Goal: Transaction & Acquisition: Purchase product/service

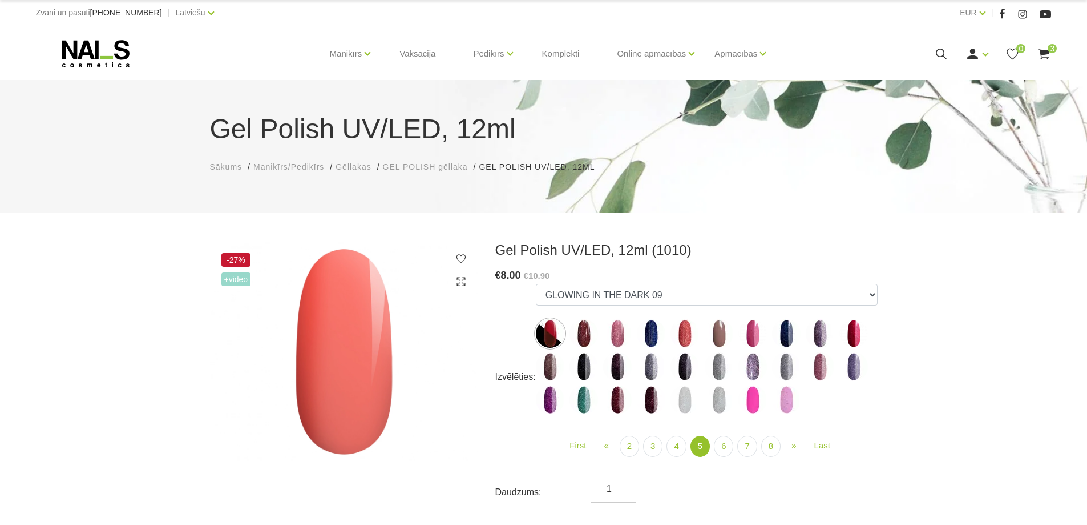
click at [687, 330] on img at bounding box center [685, 333] width 29 height 29
select select "4517"
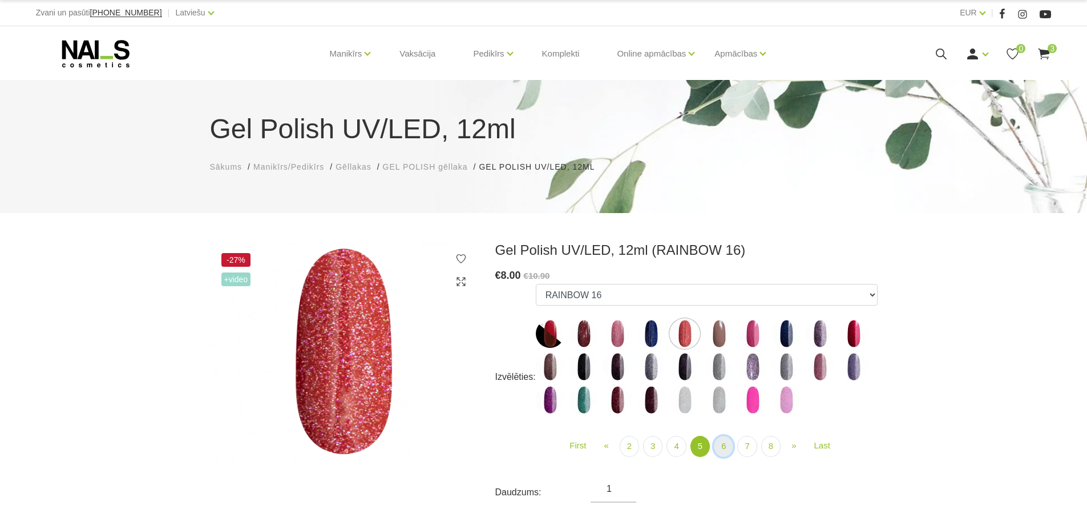
click at [722, 450] on link "6" at bounding box center [723, 445] width 19 height 21
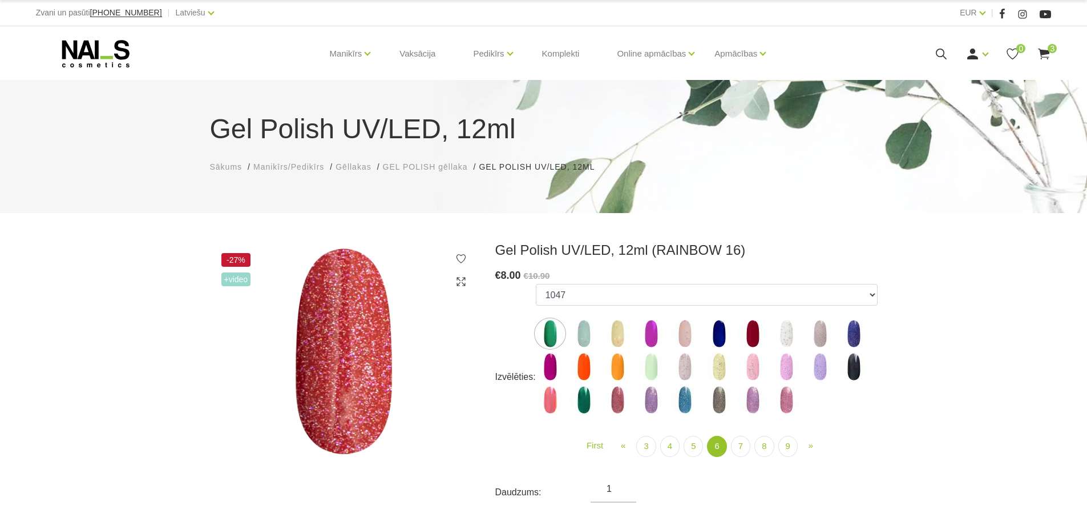
click at [721, 366] on img at bounding box center [719, 366] width 29 height 29
select select "5307"
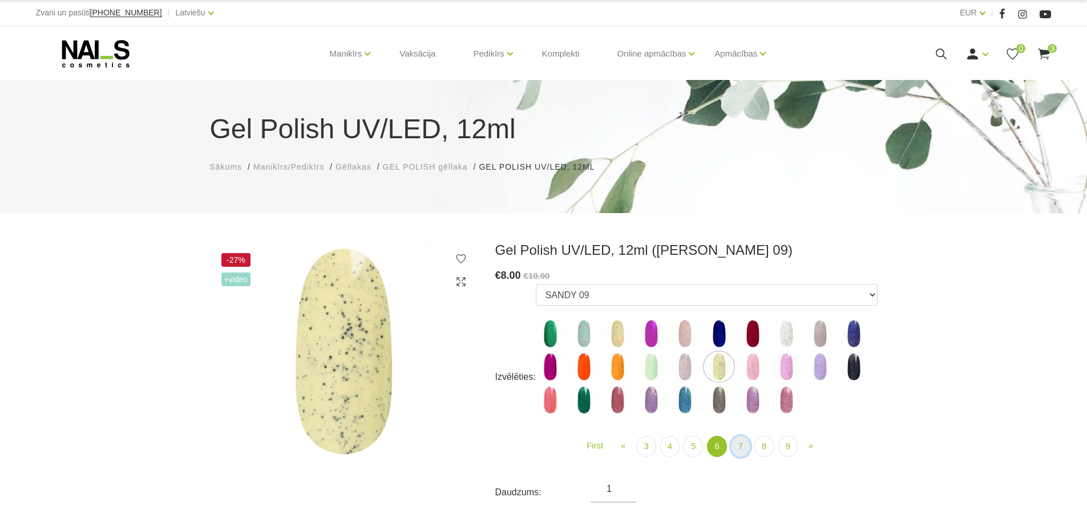
click at [744, 440] on link "7" at bounding box center [740, 445] width 19 height 21
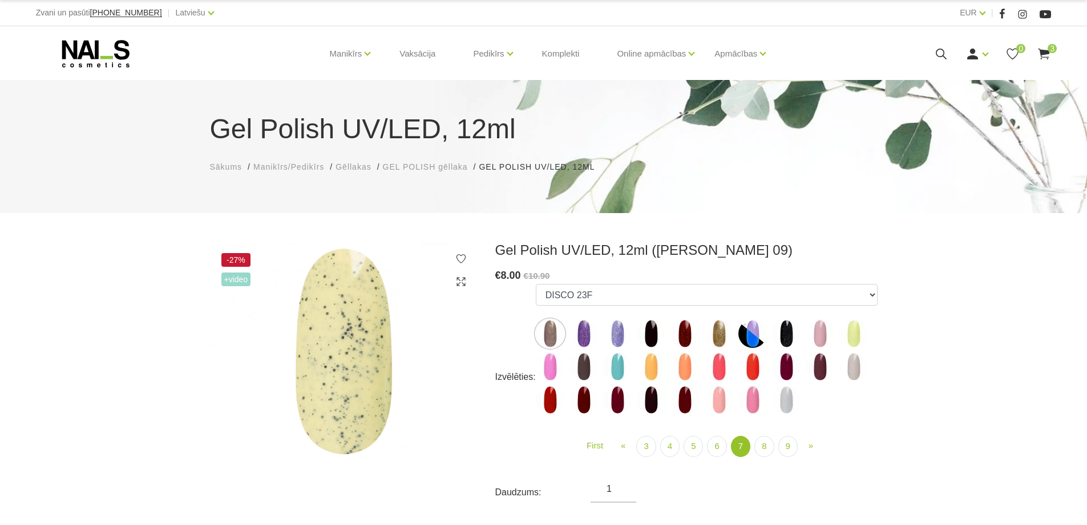
click at [546, 401] on img at bounding box center [550, 399] width 29 height 29
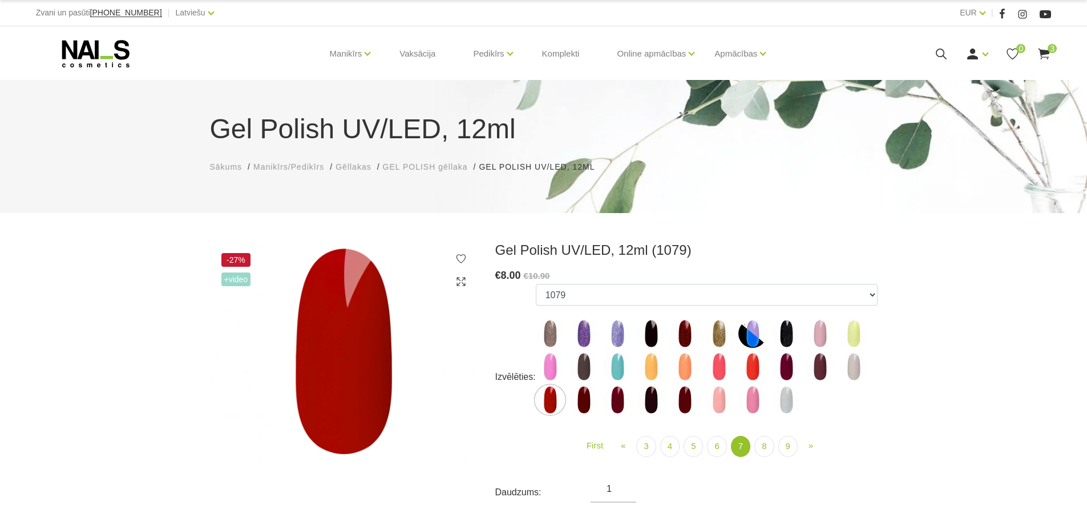
click at [751, 370] on img at bounding box center [753, 366] width 29 height 29
select select "5888"
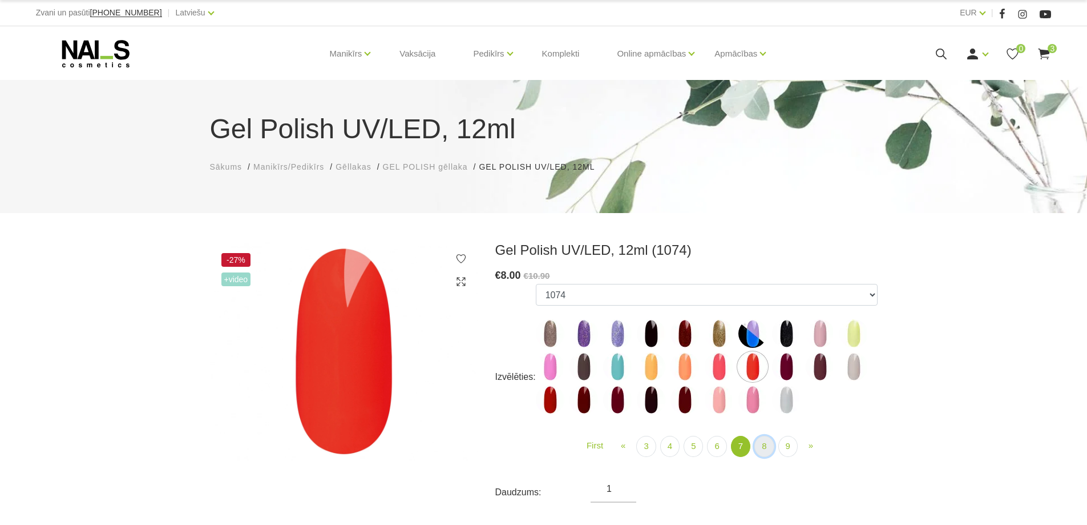
click at [762, 442] on link "8" at bounding box center [764, 445] width 19 height 21
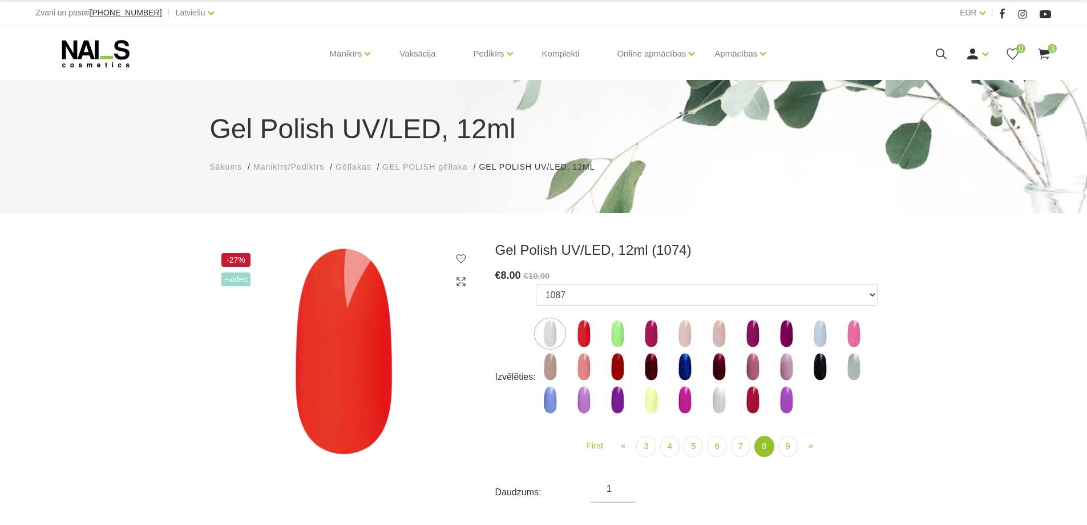
click at [616, 361] on img at bounding box center [617, 366] width 29 height 29
select select "5986"
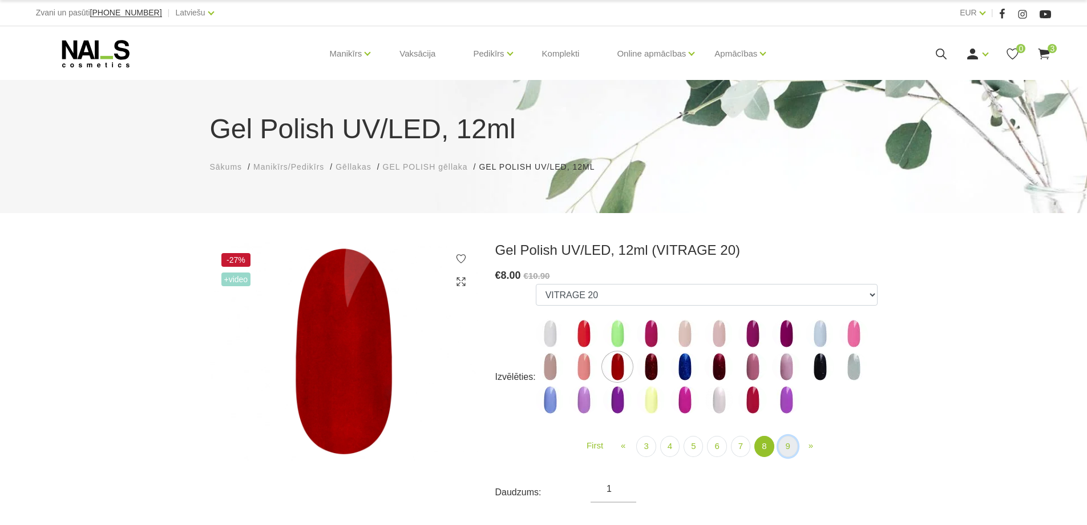
click at [786, 445] on link "9" at bounding box center [788, 445] width 19 height 21
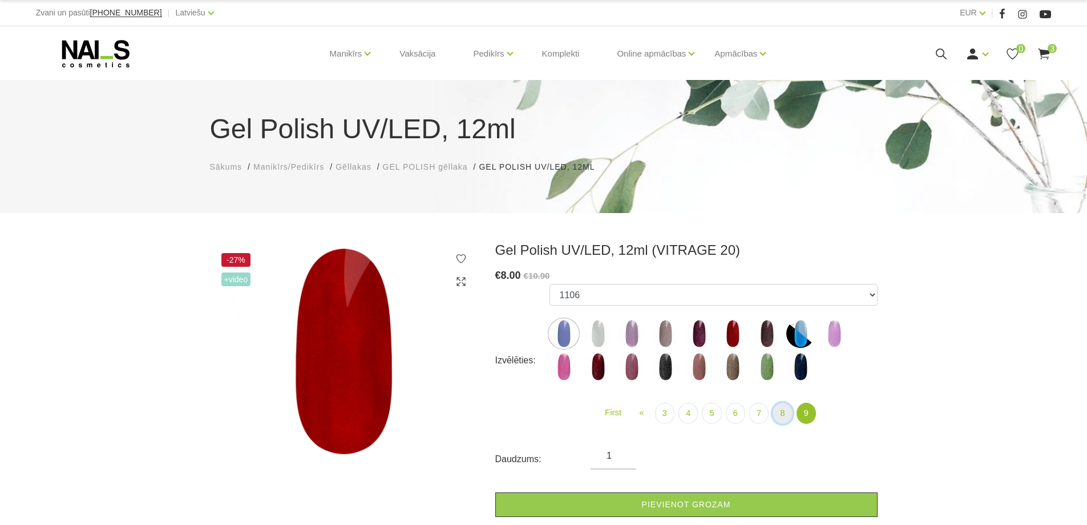
click at [779, 413] on link "8" at bounding box center [782, 412] width 19 height 21
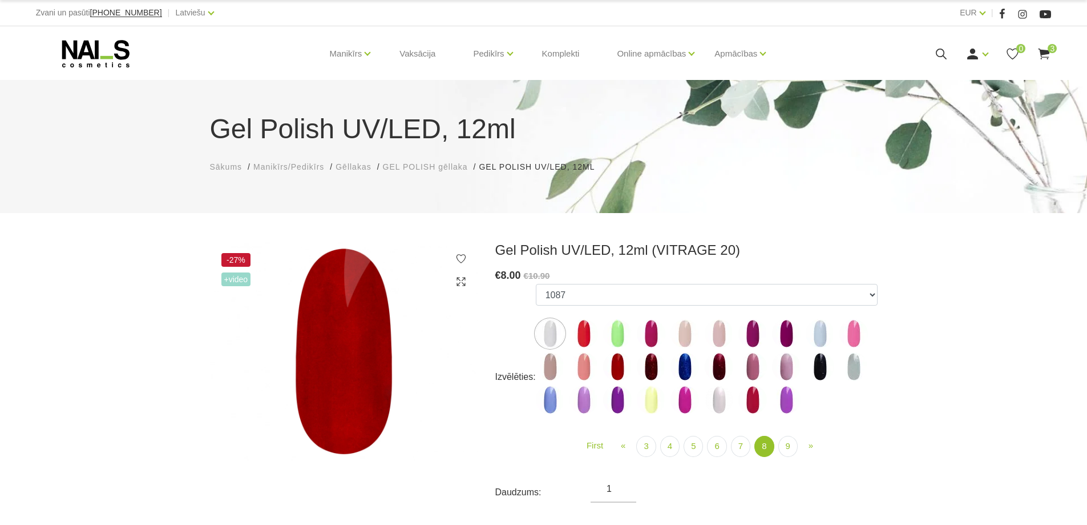
click at [616, 367] on img at bounding box center [617, 366] width 29 height 29
select select "5986"
click at [789, 443] on link "9" at bounding box center [788, 445] width 19 height 21
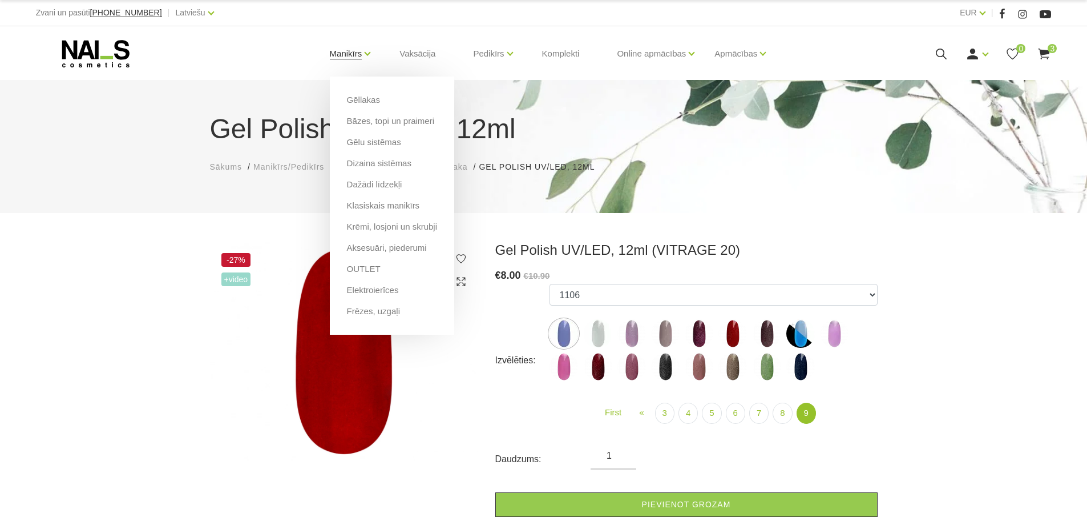
click at [348, 57] on link "Manikīrs" at bounding box center [346, 54] width 33 height 46
click at [356, 99] on link "Gēllakas" at bounding box center [363, 100] width 33 height 13
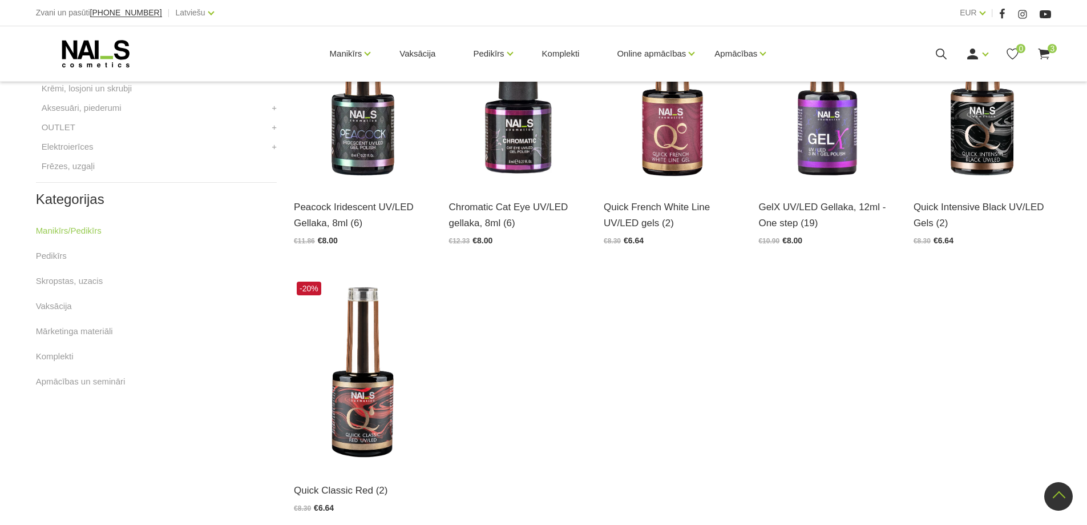
scroll to position [666, 0]
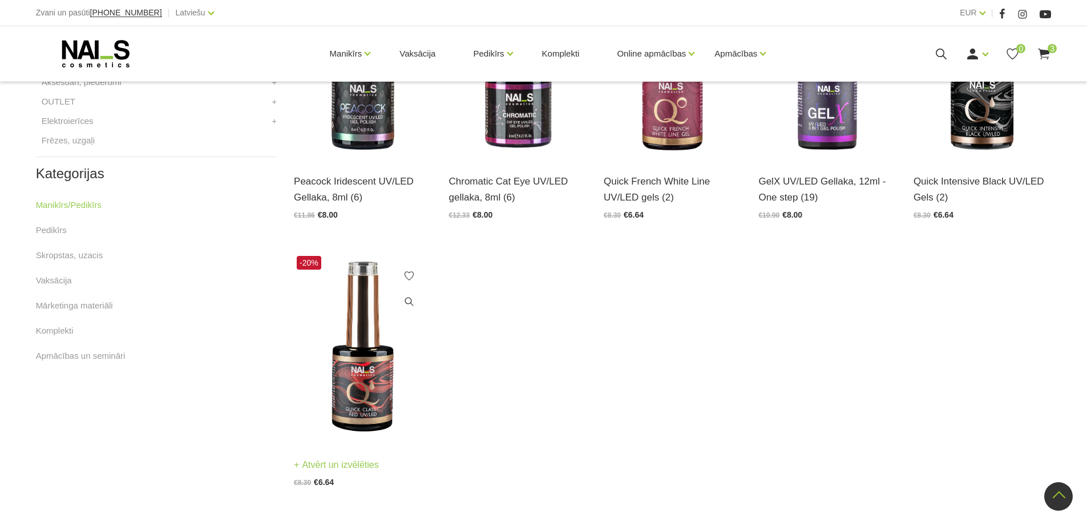
click at [367, 368] on img at bounding box center [363, 347] width 138 height 189
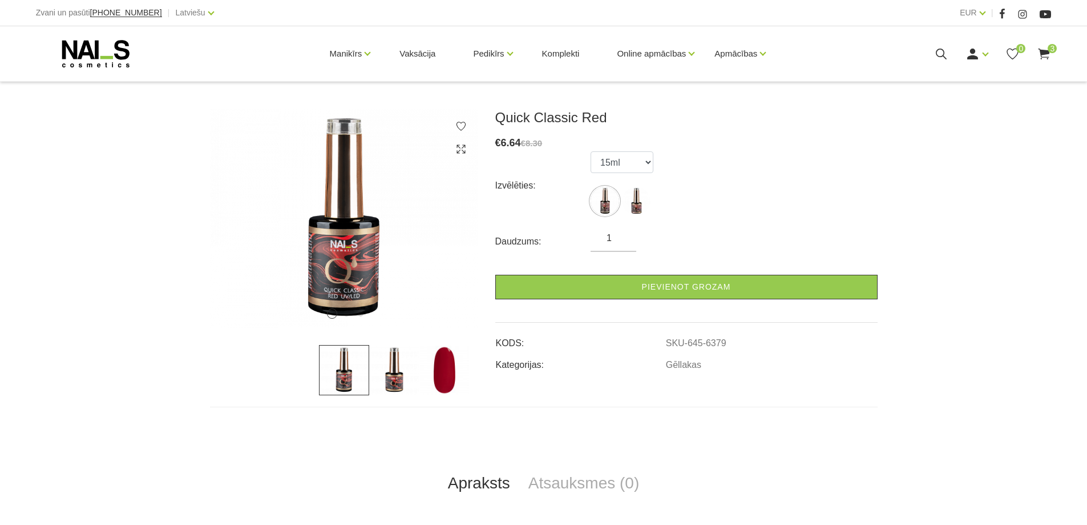
scroll to position [267, 0]
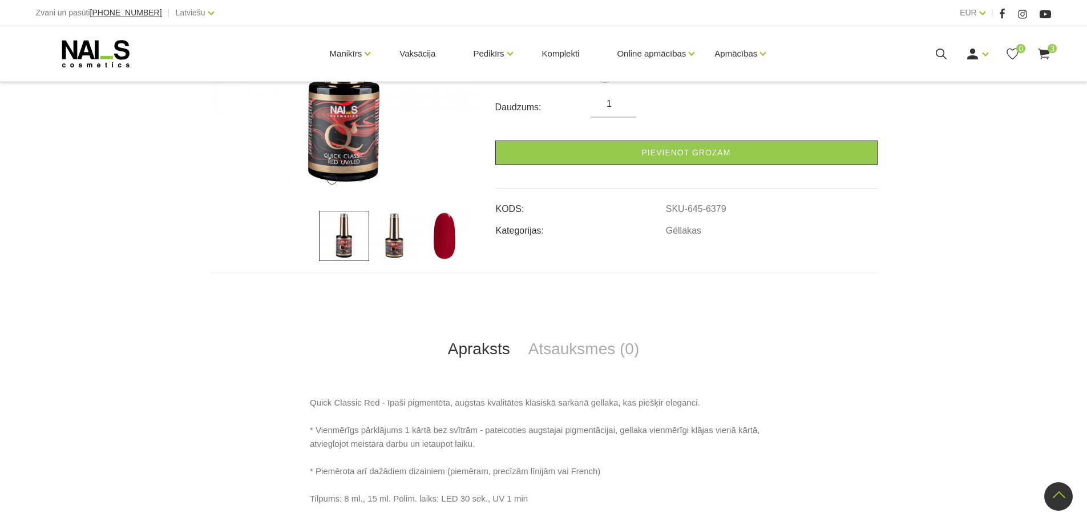
click at [447, 244] on img at bounding box center [445, 236] width 50 height 50
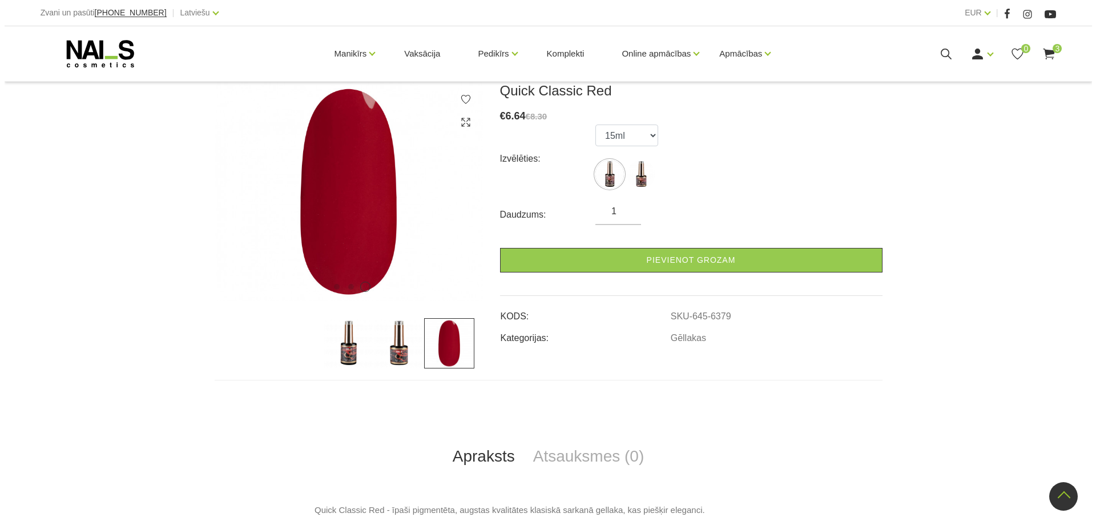
scroll to position [133, 0]
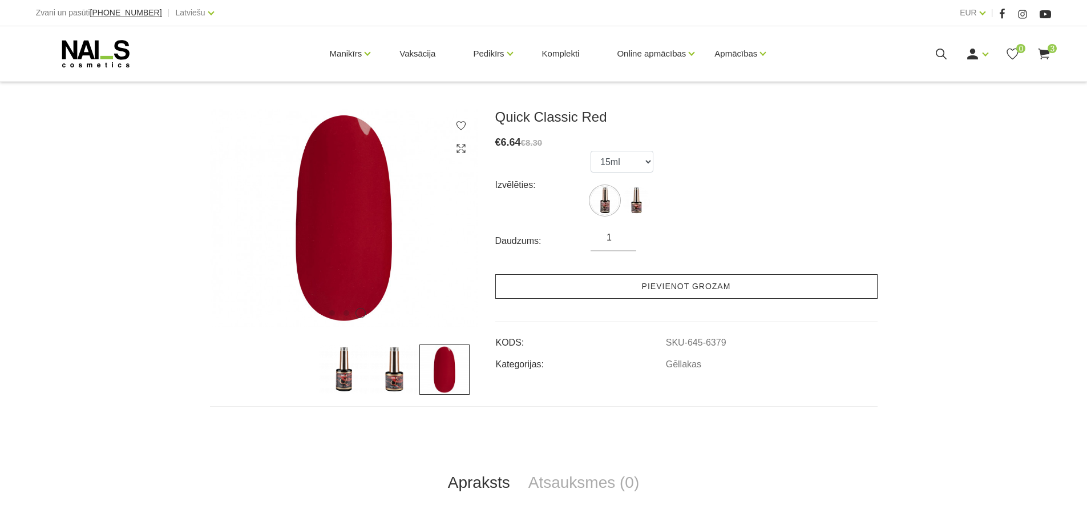
click at [651, 285] on link "Pievienot grozam" at bounding box center [686, 286] width 382 height 25
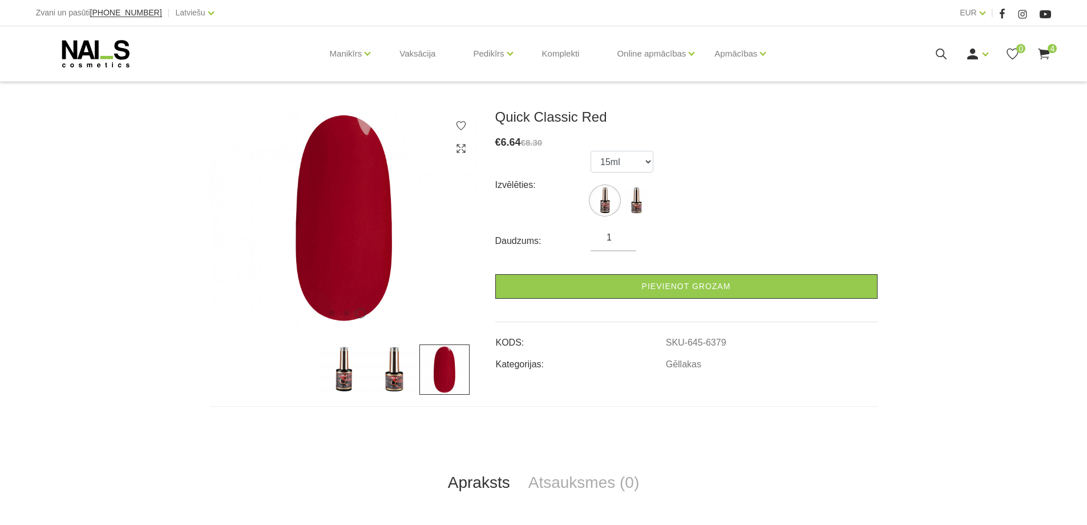
click at [1044, 55] on icon at bounding box center [1044, 54] width 14 height 14
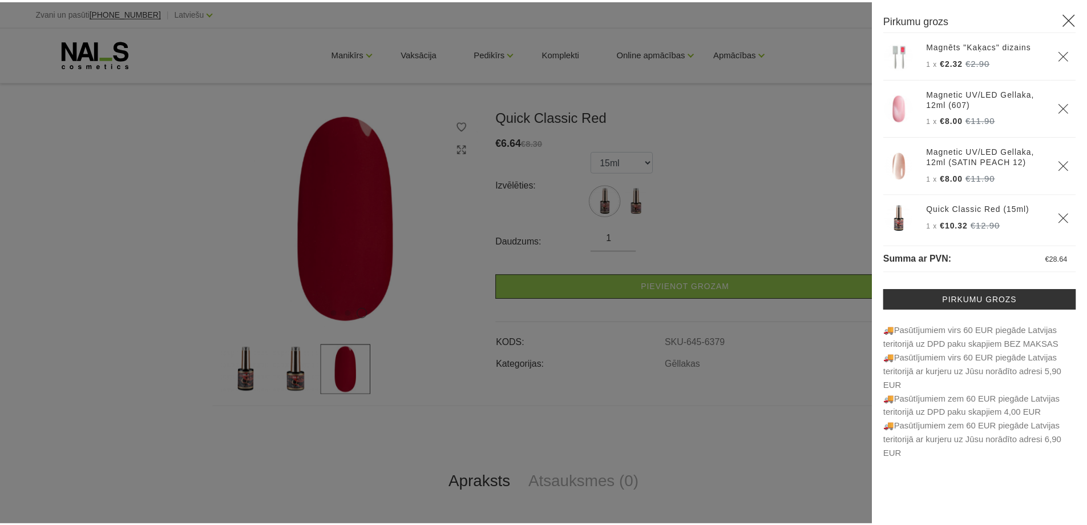
scroll to position [22, 0]
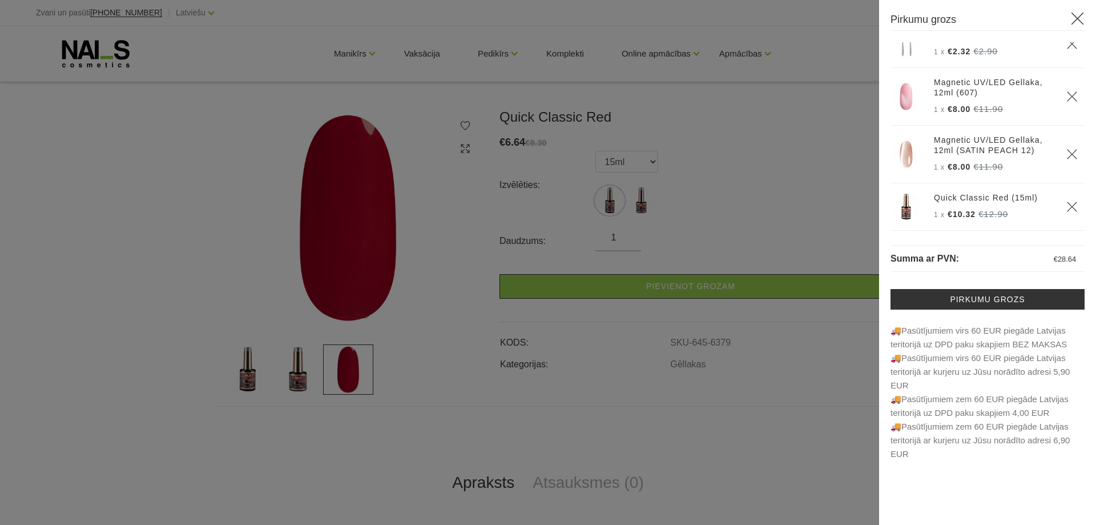
click at [632, 201] on div at bounding box center [548, 262] width 1096 height 525
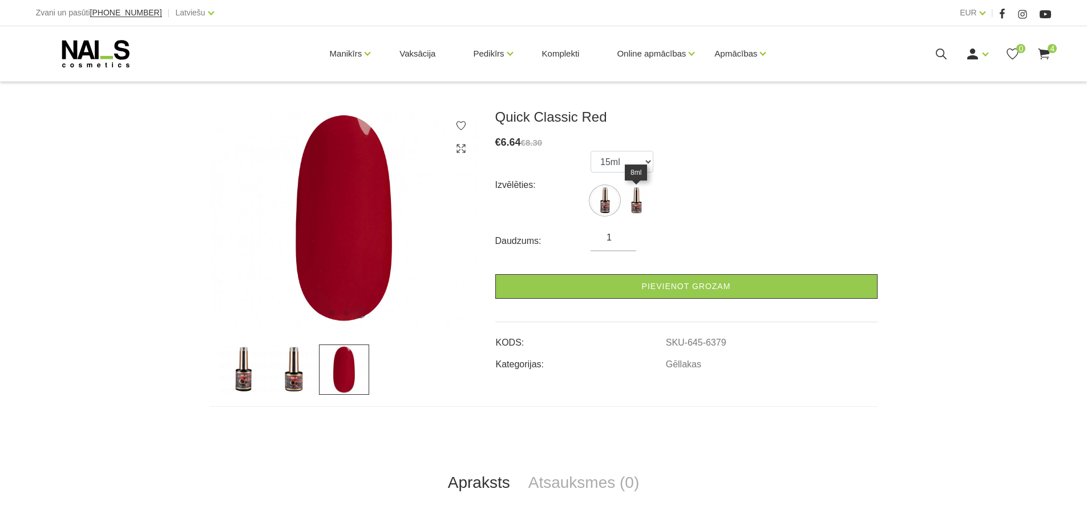
click at [637, 204] on img at bounding box center [636, 200] width 29 height 29
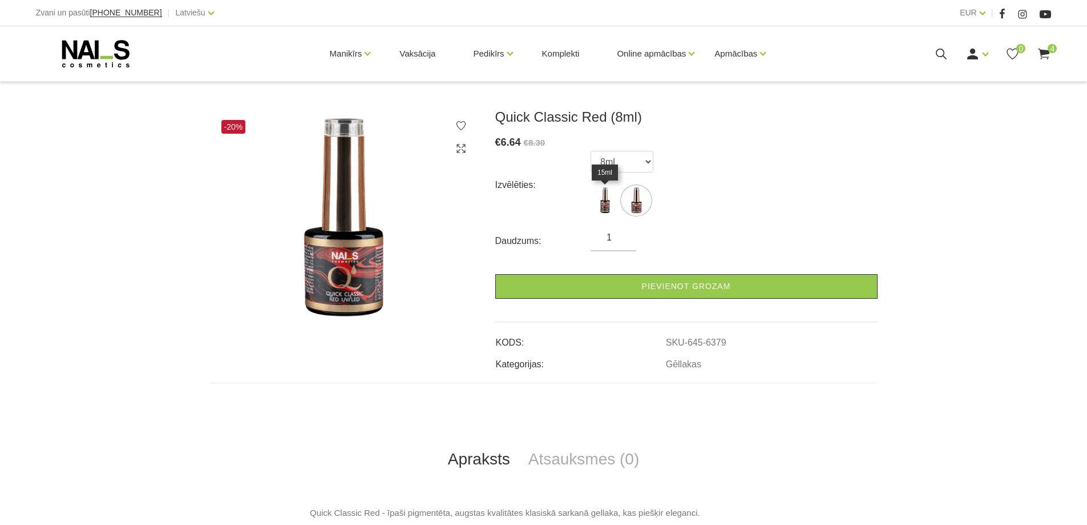
click at [599, 204] on img at bounding box center [605, 200] width 29 height 29
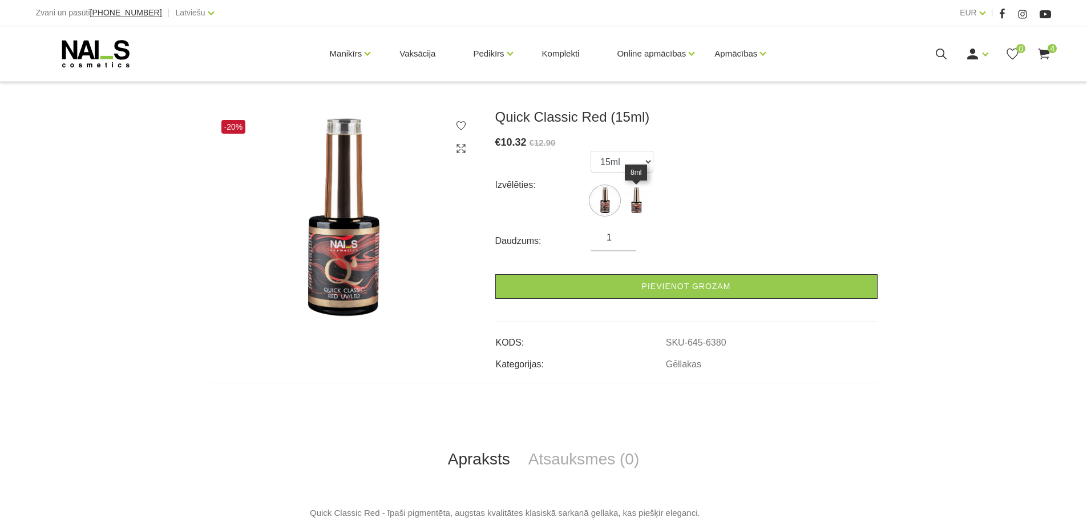
click at [642, 204] on img at bounding box center [636, 200] width 29 height 29
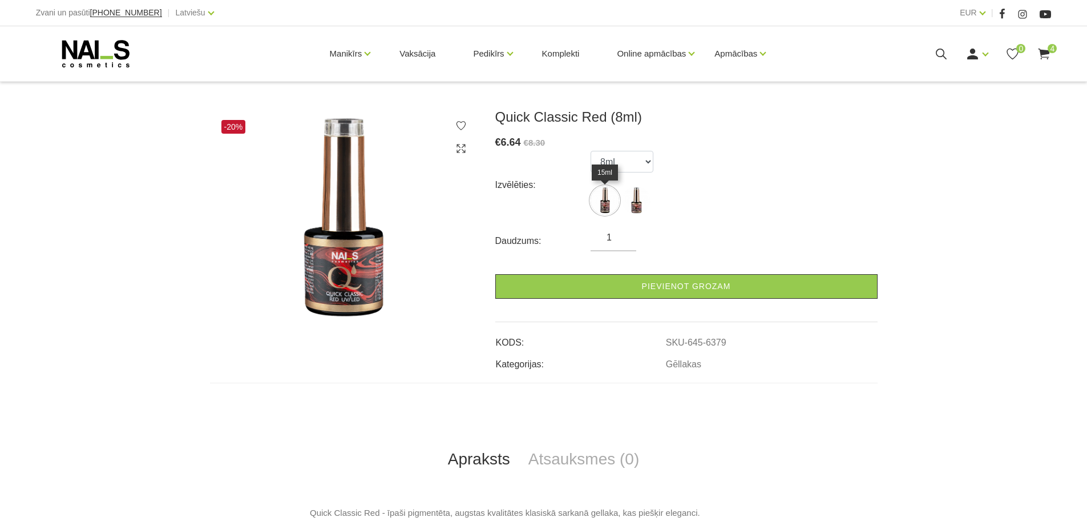
click at [602, 203] on img at bounding box center [605, 200] width 29 height 29
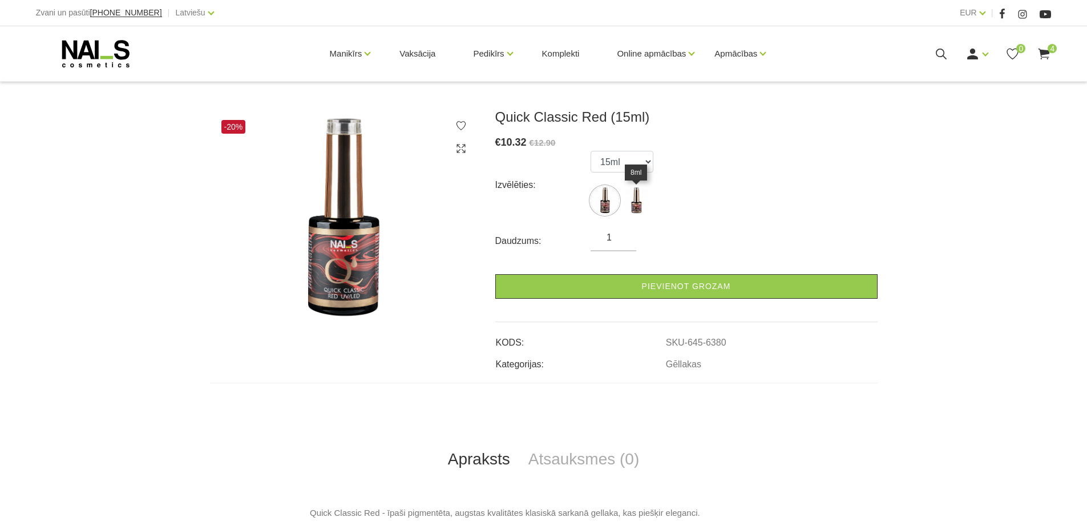
click at [638, 201] on img at bounding box center [636, 200] width 29 height 29
select select "6379"
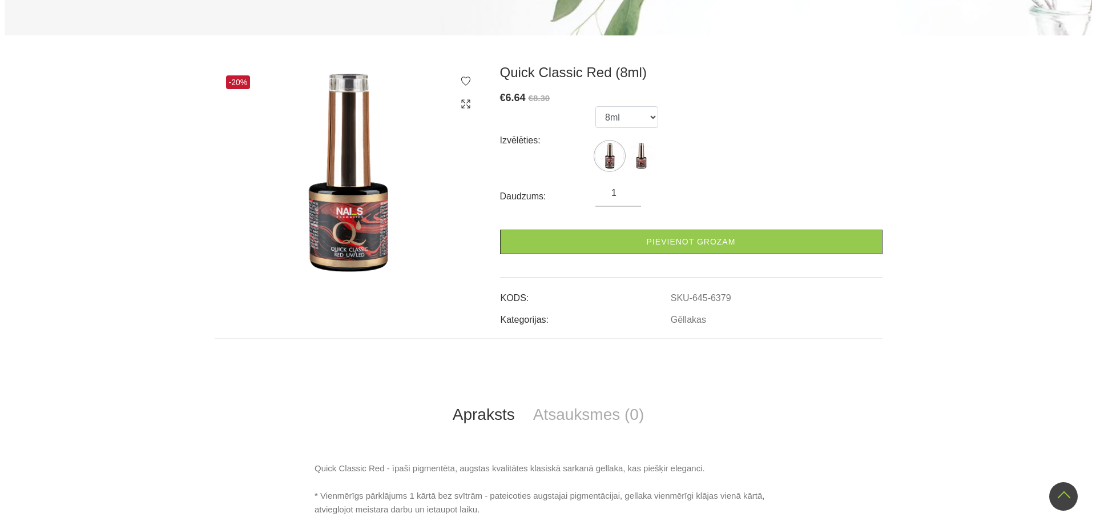
scroll to position [0, 0]
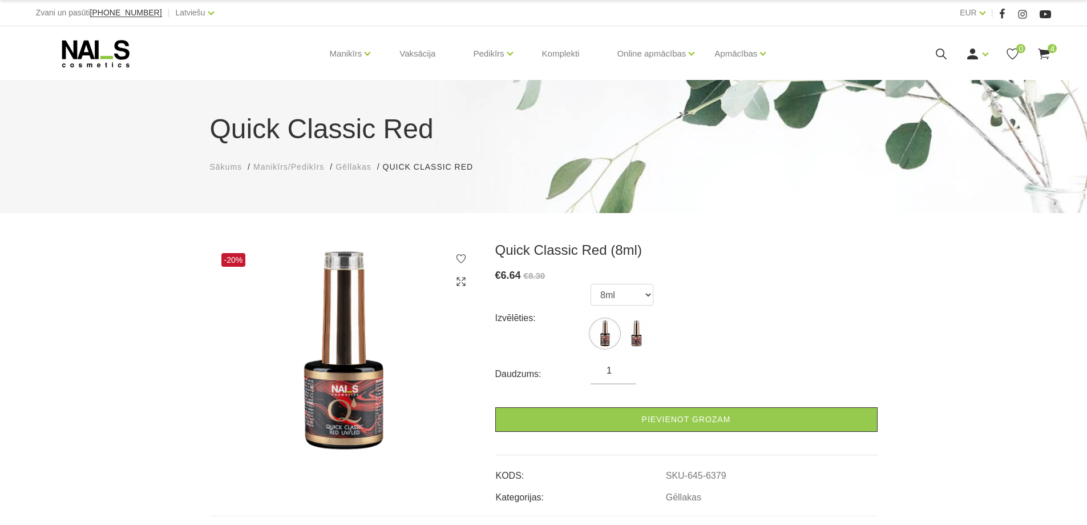
click at [1049, 51] on span "4" at bounding box center [1052, 48] width 9 height 9
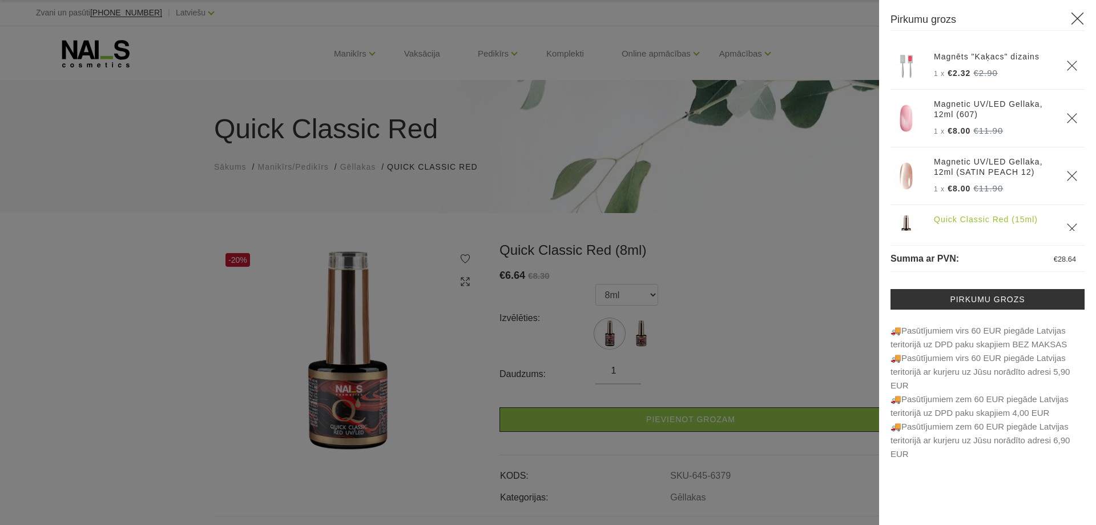
scroll to position [22, 0]
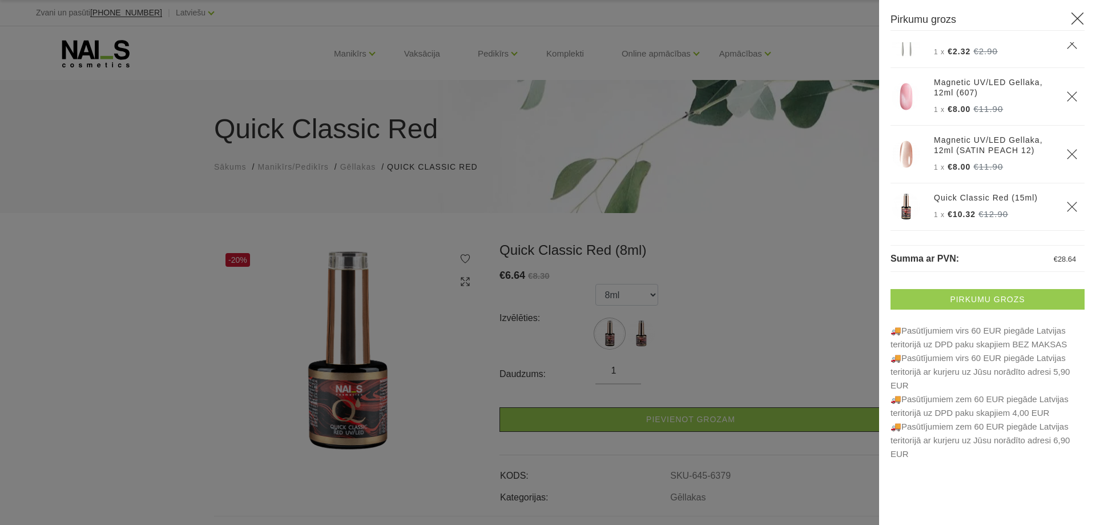
click at [984, 296] on link "Pirkumu grozs" at bounding box center [987, 299] width 194 height 21
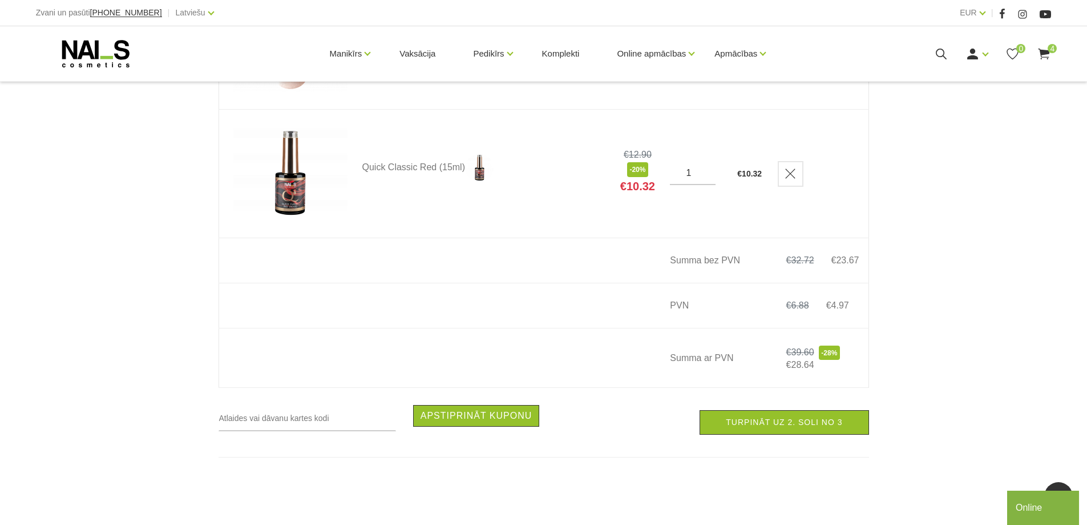
scroll to position [666, 0]
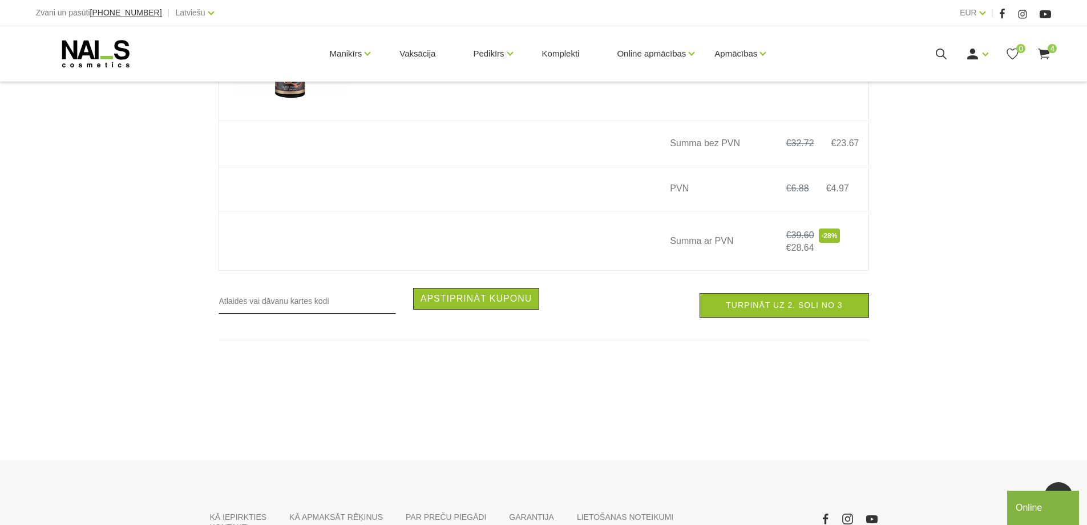
click at [251, 311] on input "text" at bounding box center [308, 301] width 178 height 26
type input "RUDENS"
click at [454, 307] on button "Apstiprināt kuponu" at bounding box center [476, 299] width 127 height 22
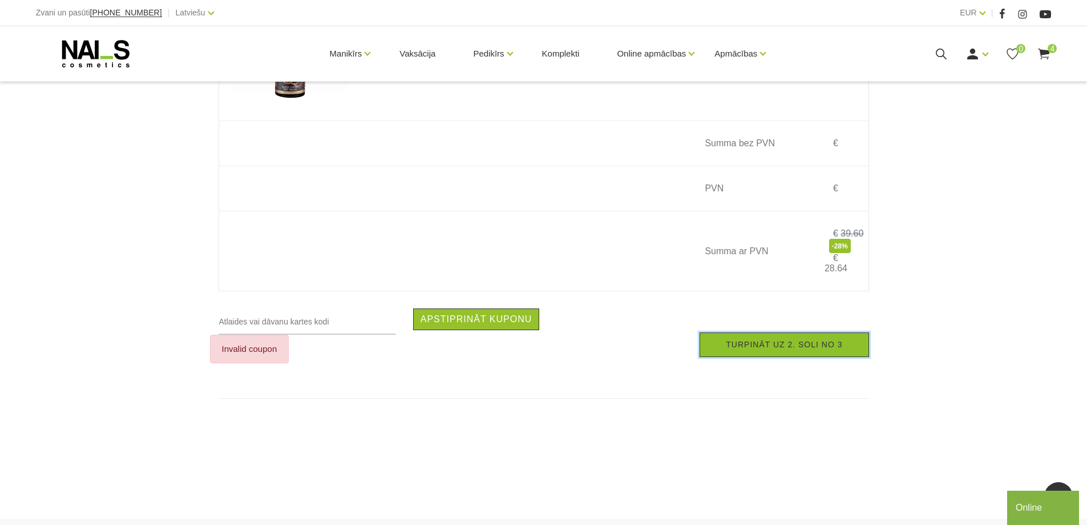
click at [785, 354] on link "Turpināt uz 2. soli no 3" at bounding box center [784, 344] width 169 height 25
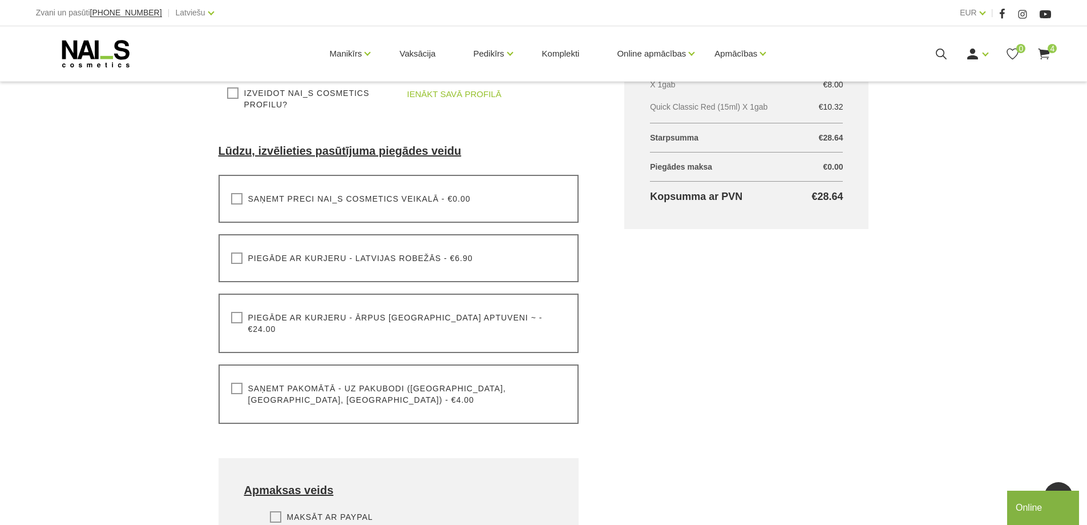
scroll to position [267, 0]
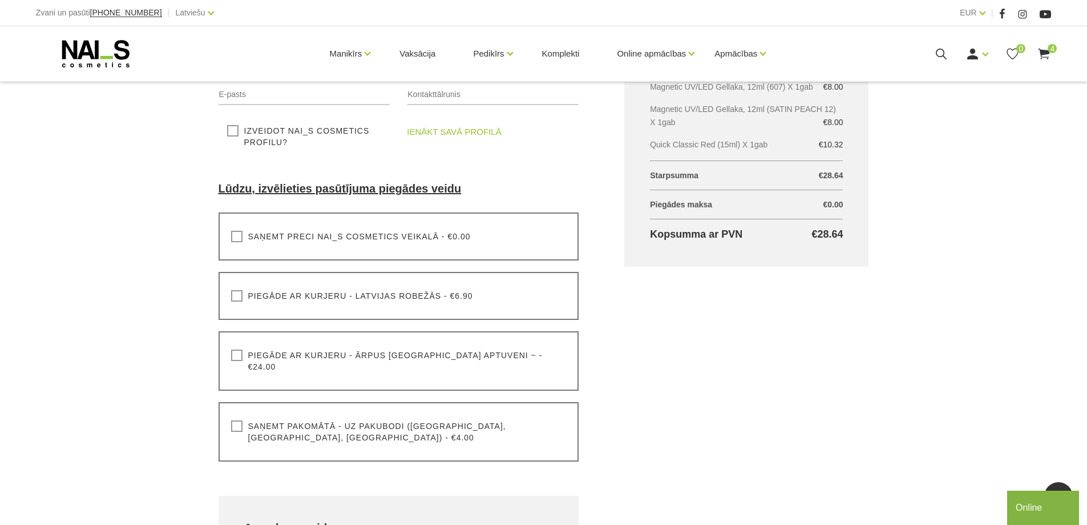
click at [239, 420] on label "Saņemt pakomātā - uz pakubodi (Latvija, Lietuva, Igaunija) - €4.00" at bounding box center [399, 431] width 336 height 23
click at [0, 0] on input "Saņemt pakomātā - uz pakubodi (Latvija, Lietuva, Igaunija) - €4.00" at bounding box center [0, 0] width 0 height 0
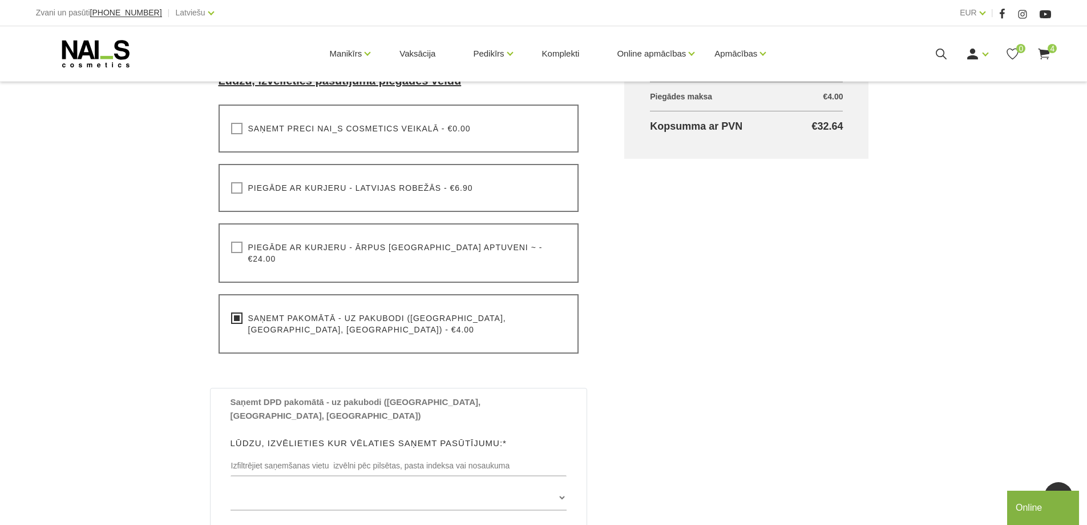
scroll to position [400, 0]
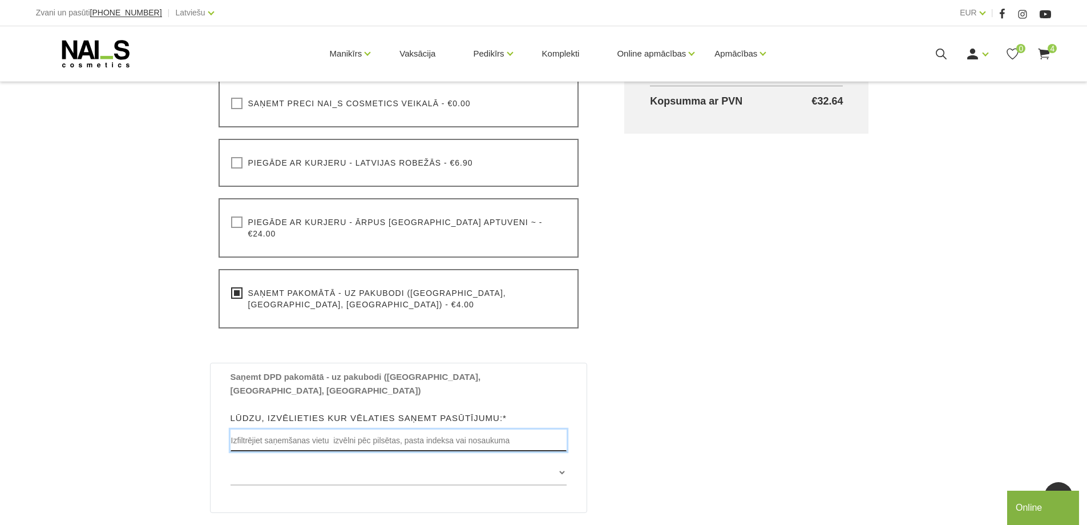
click at [288, 429] on input "text" at bounding box center [399, 440] width 337 height 22
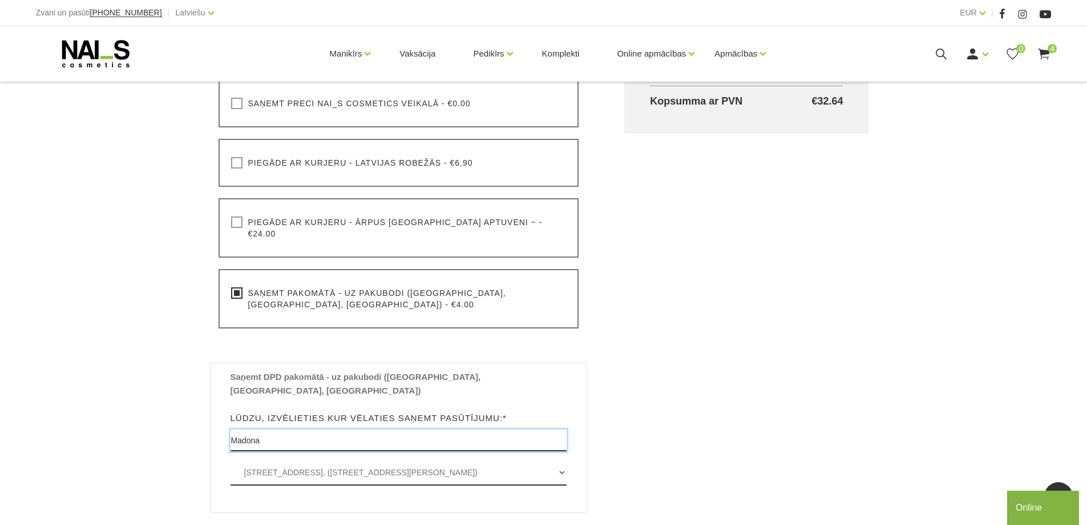
type input "Madona"
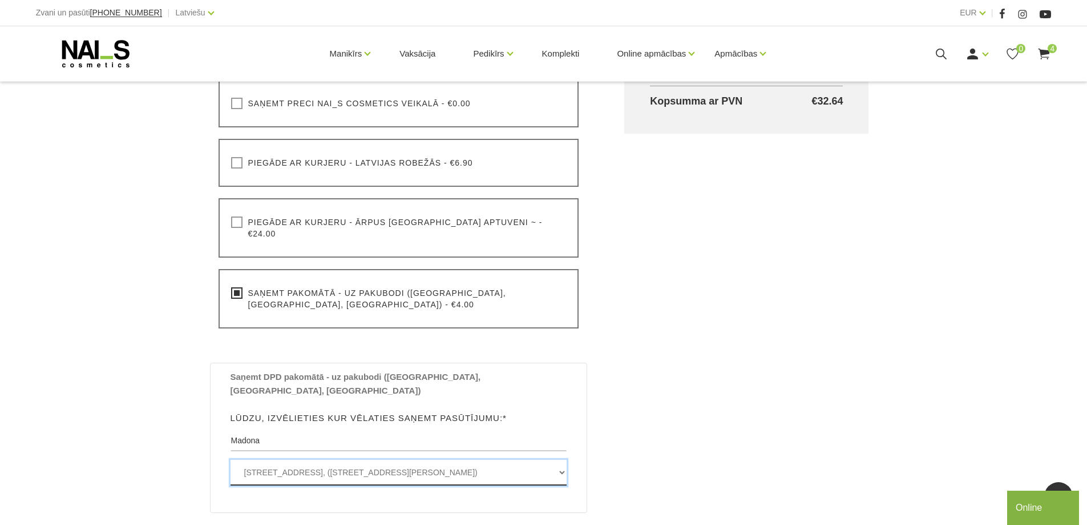
click at [332, 459] on select "Raiņa iela 34 , MADONA, LV4801, (Paku Skapis Madona Raiņa 34) Rūpniecības iela …" at bounding box center [399, 472] width 337 height 26
click at [231, 459] on select "Raiņa iela 34 , MADONA, LV4801, (Paku Skapis Madona Raiņa 34) Rūpniecības iela …" at bounding box center [399, 472] width 337 height 26
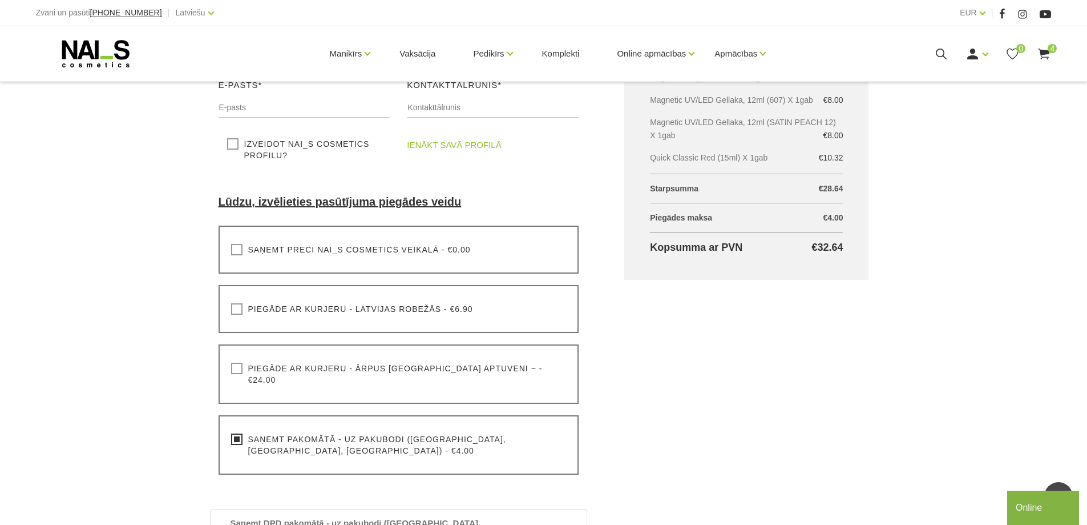
scroll to position [133, 0]
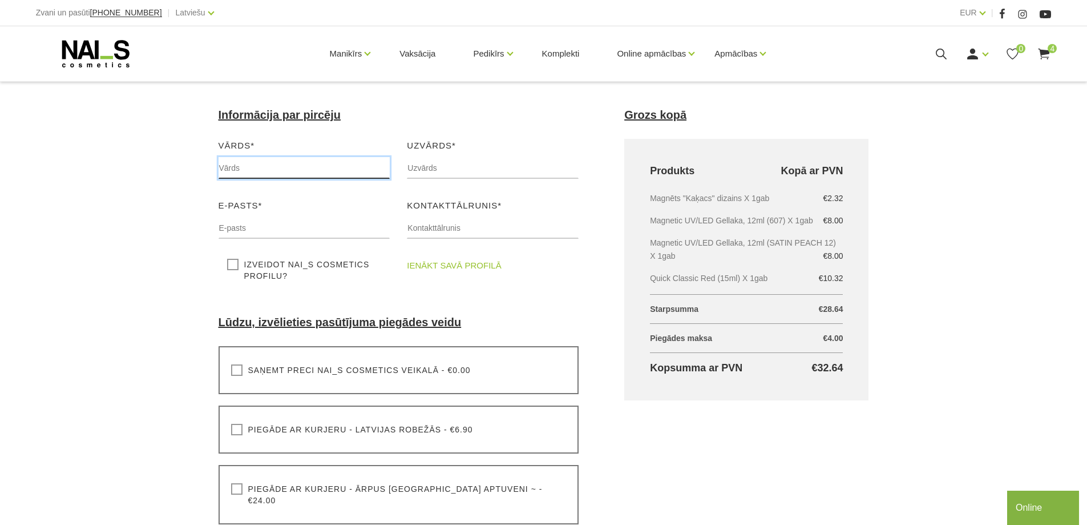
click at [241, 167] on input "text" at bounding box center [305, 168] width 172 height 22
click at [457, 265] on link "ienākt savā profilā" at bounding box center [454, 266] width 94 height 14
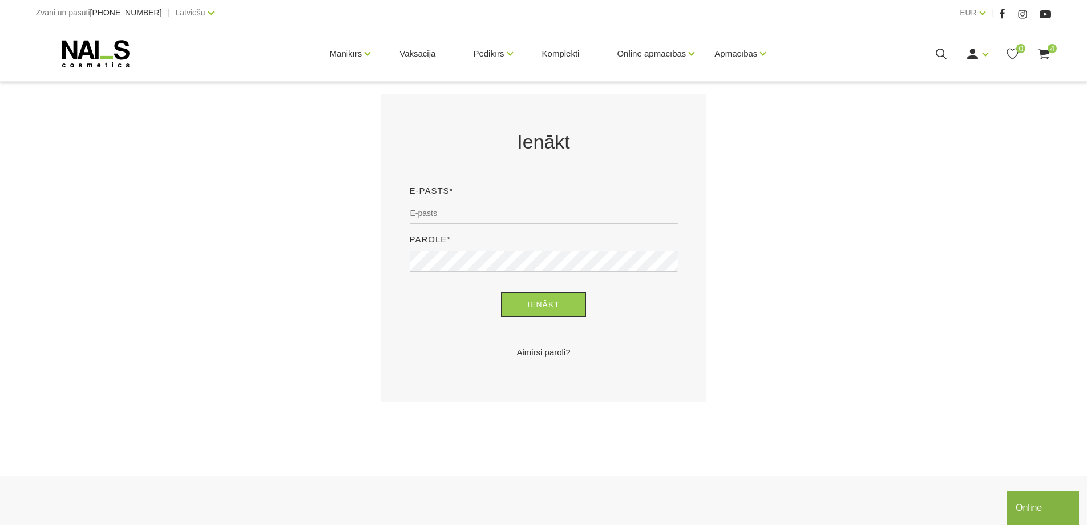
scroll to position [267, 0]
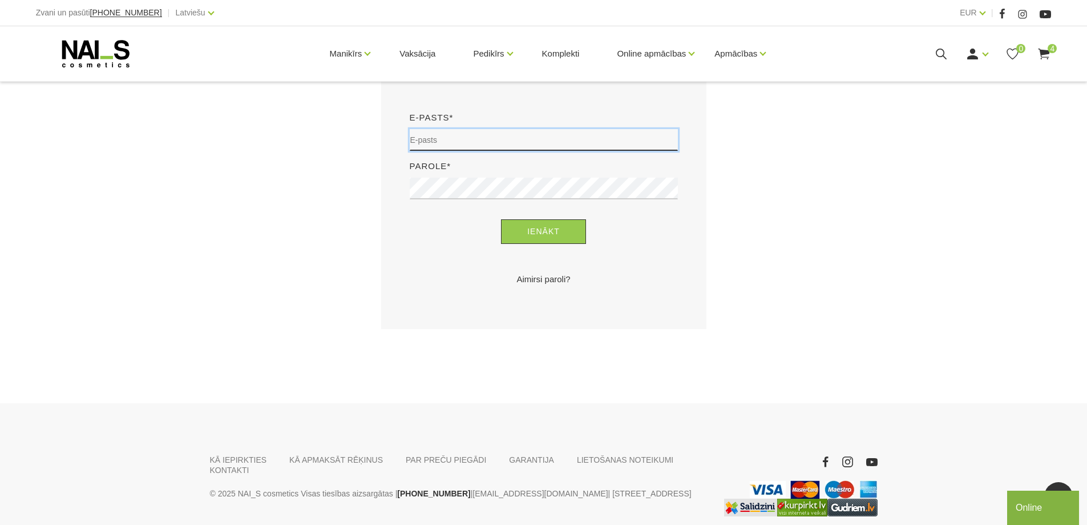
click at [429, 136] on input "email" at bounding box center [544, 140] width 268 height 22
type input "[PERSON_NAME][EMAIL_ADDRESS][DOMAIN_NAME]"
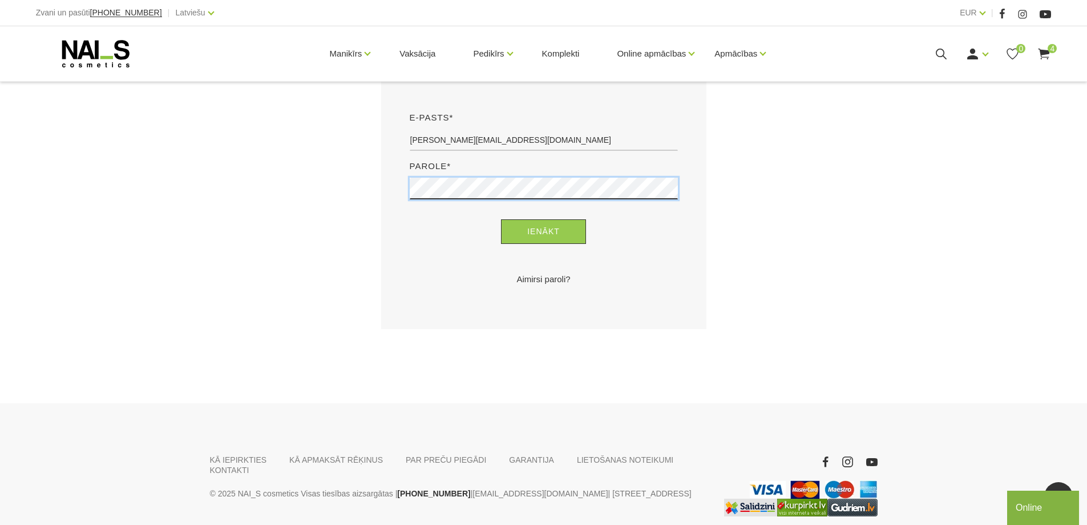
click at [501, 219] on button "Ienākt" at bounding box center [543, 231] width 85 height 25
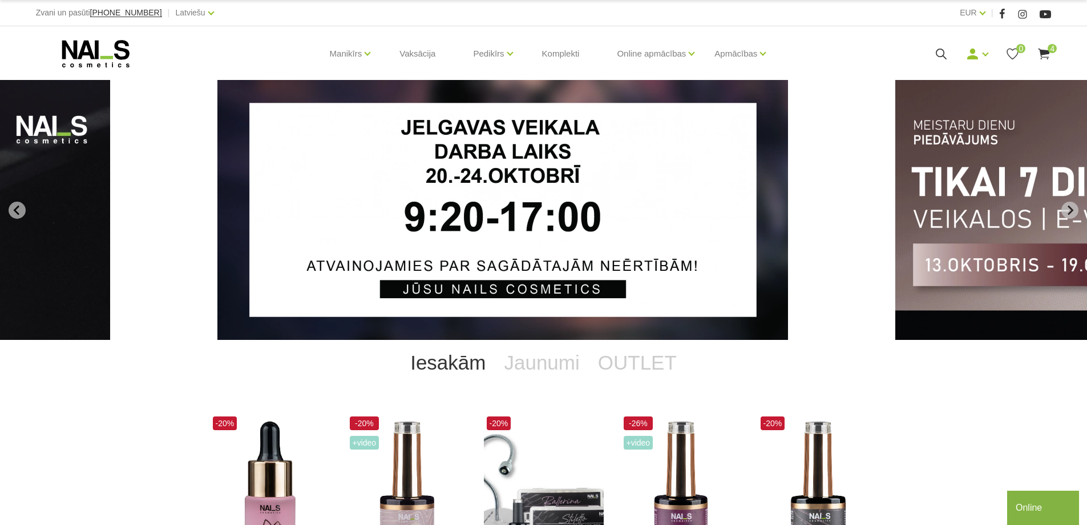
click at [1045, 52] on use at bounding box center [1044, 54] width 11 height 11
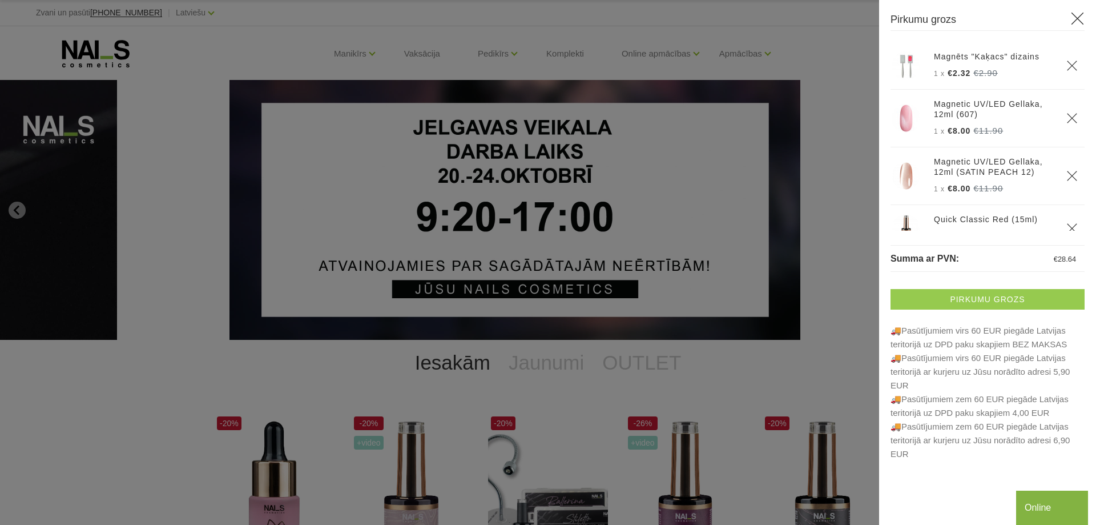
click at [996, 299] on link "Pirkumu grozs" at bounding box center [987, 299] width 194 height 21
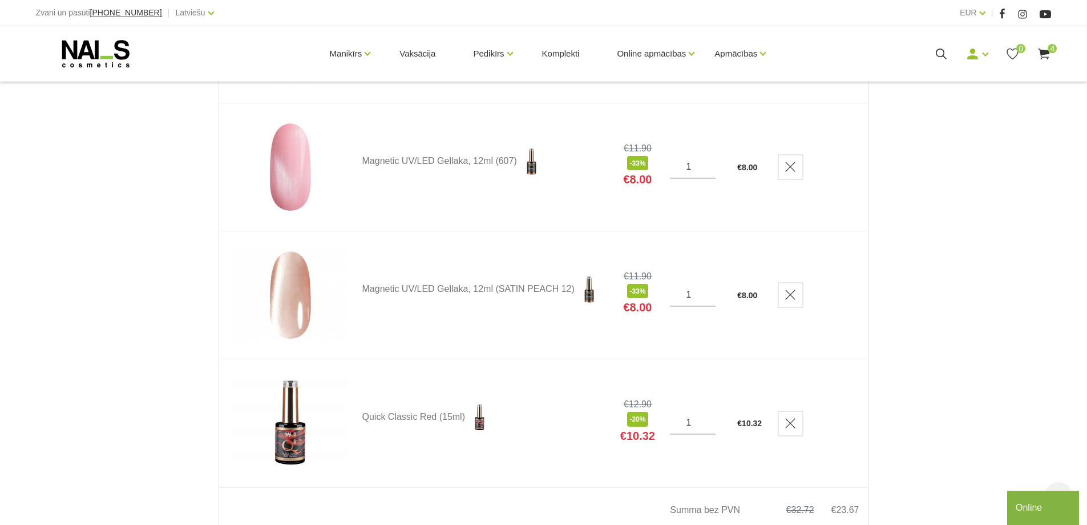
scroll to position [533, 0]
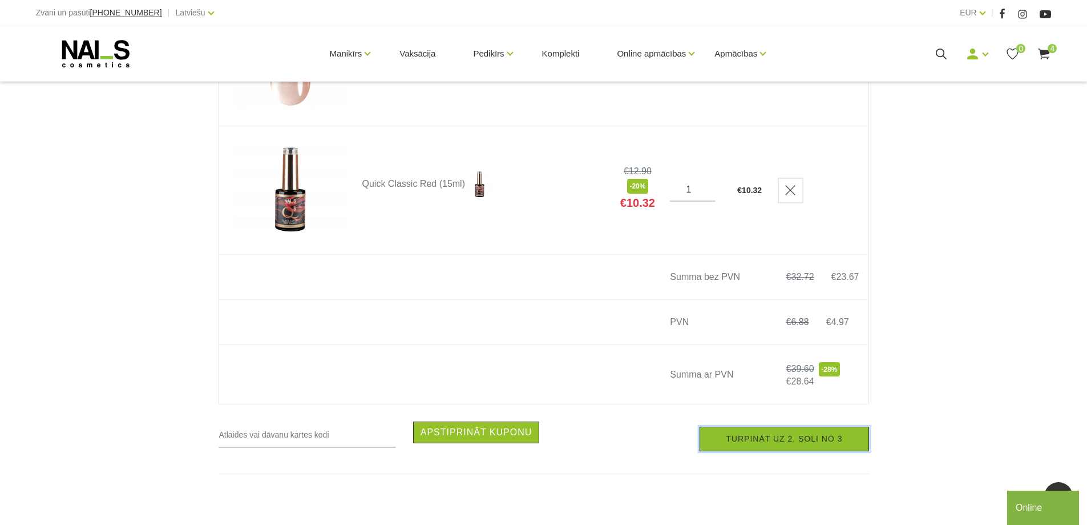
click at [747, 447] on link "Turpināt uz 2. soli no 3" at bounding box center [784, 438] width 169 height 25
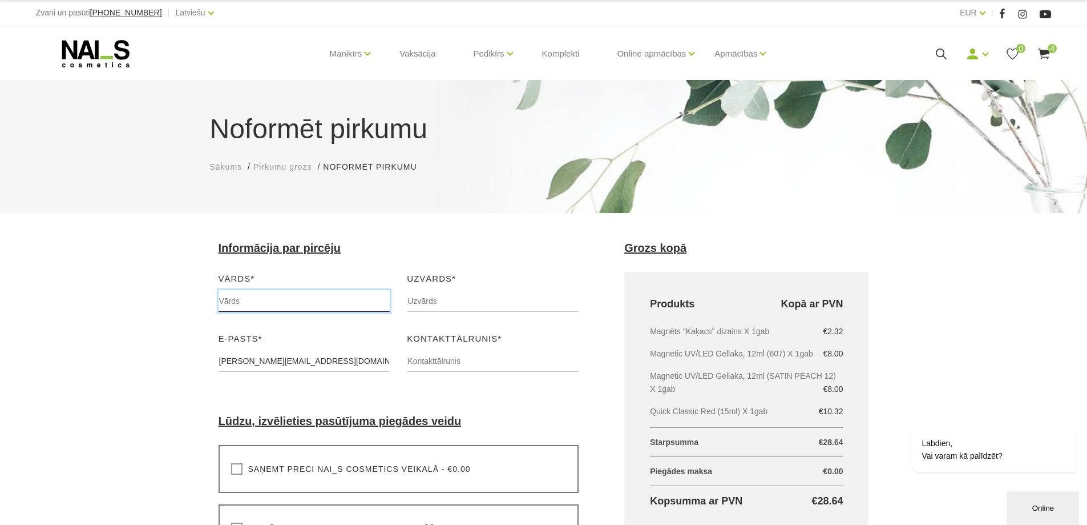
click at [236, 296] on input "text" at bounding box center [305, 301] width 172 height 22
type input "Diāna"
click at [435, 304] on input "text" at bounding box center [493, 301] width 172 height 22
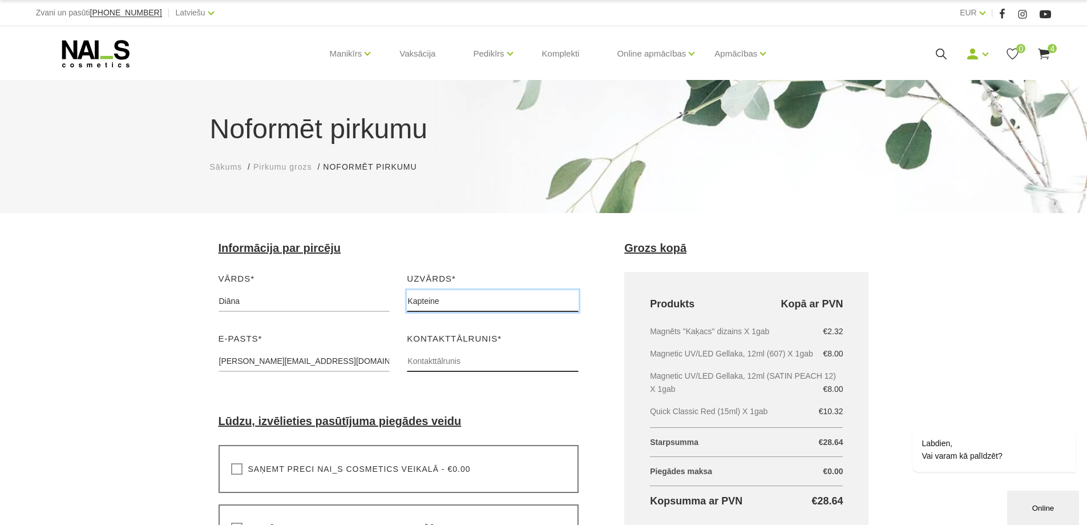
type input "Kapteine"
click at [434, 366] on input "text" at bounding box center [493, 361] width 172 height 22
type input "26535609"
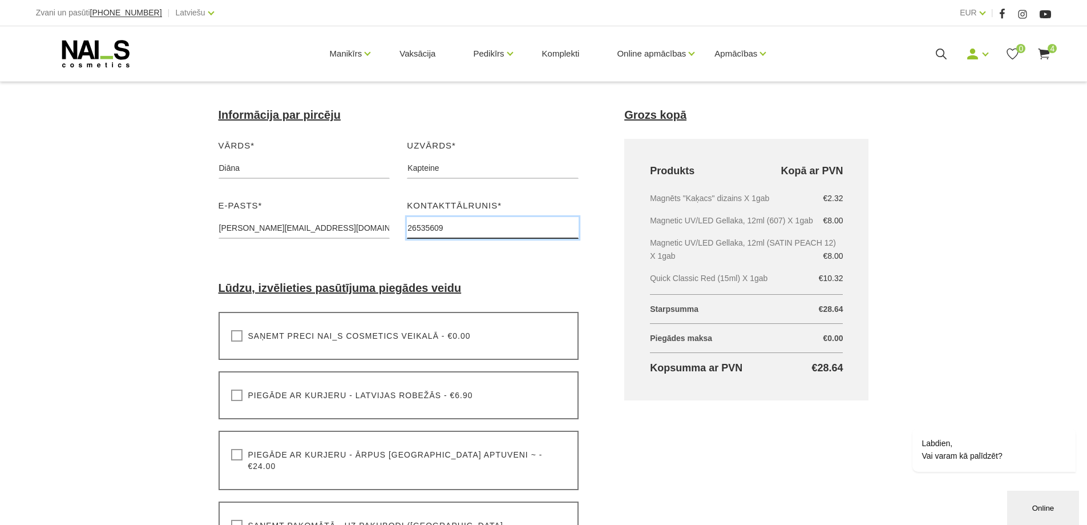
scroll to position [400, 0]
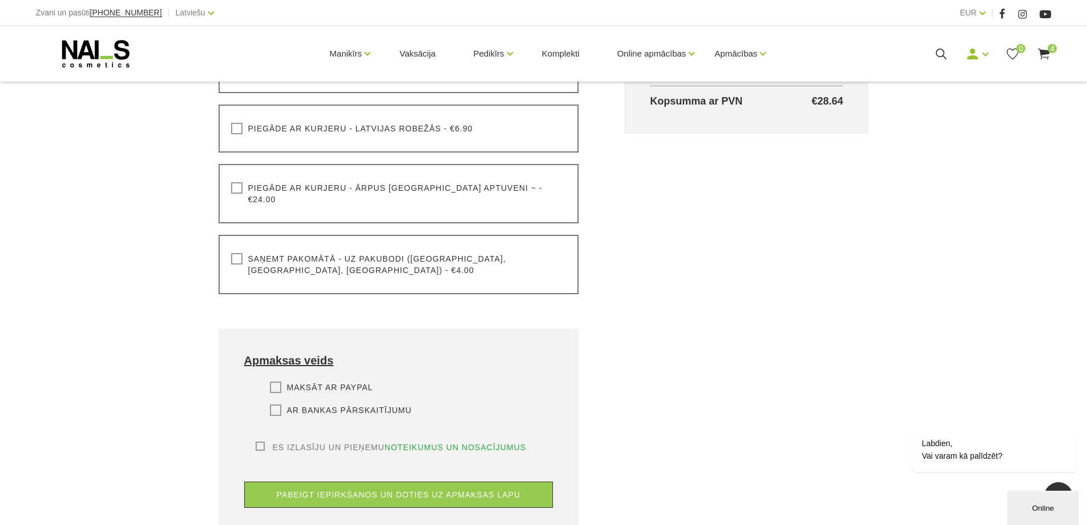
click at [230, 244] on div "Saņemt pakomātā - uz pakubodi (Latvija, Lietuva, Igaunija) - €4.00 Lūdzu, izvēl…" at bounding box center [399, 264] width 361 height 59
click at [235, 253] on label "Saņemt pakomātā - uz pakubodi (Latvija, Lietuva, Igaunija) - €4.00" at bounding box center [399, 264] width 336 height 23
click at [0, 0] on input "Saņemt pakomātā - uz pakubodi (Latvija, Lietuva, Igaunija) - €4.00" at bounding box center [0, 0] width 0 height 0
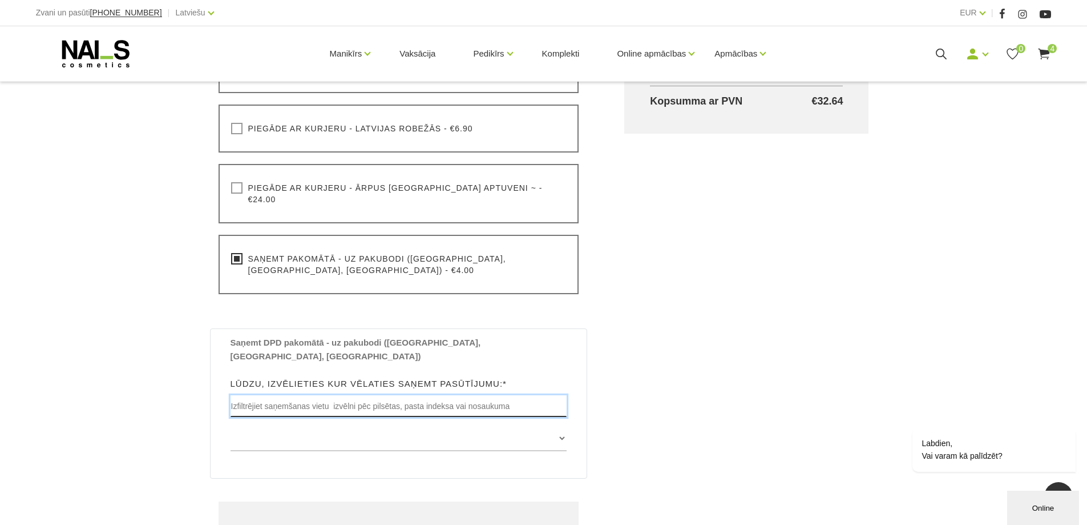
click at [279, 395] on input "text" at bounding box center [399, 406] width 337 height 22
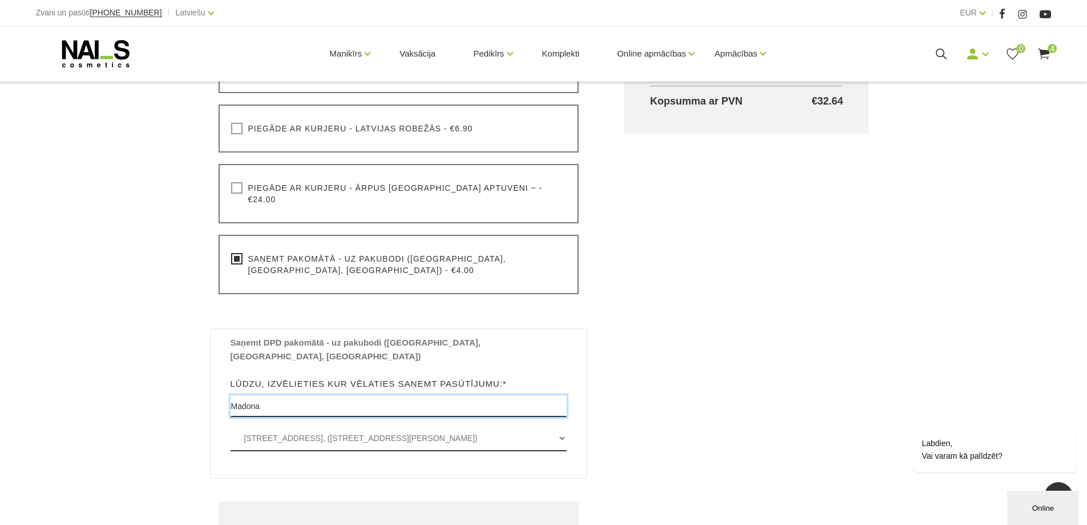
type input "Madona"
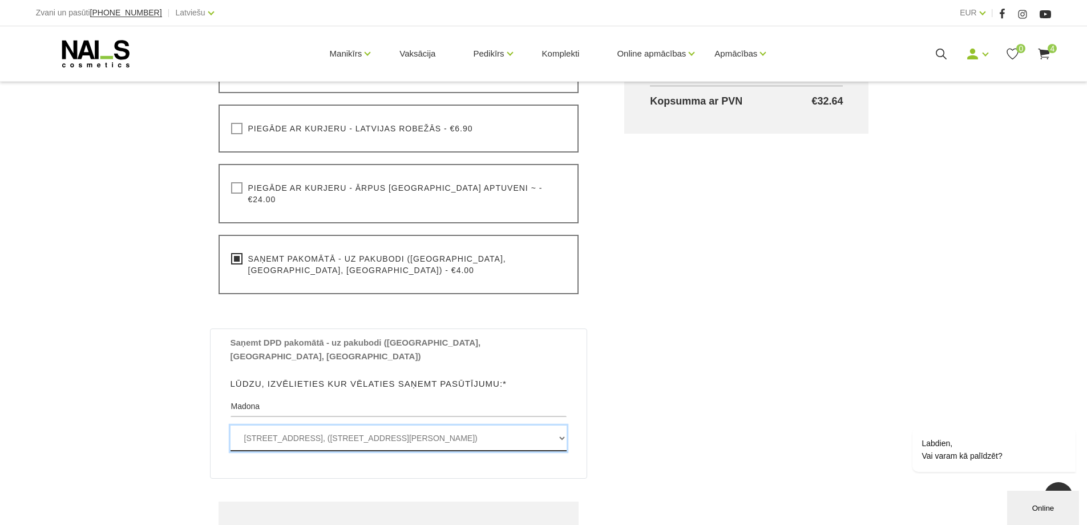
click at [272, 425] on select "Raiņa iela 34 , MADONA, LV4801, (Paku Skapis Madona Raiņa 34) Rūpniecības iela …" at bounding box center [399, 438] width 337 height 26
click at [231, 425] on select "Raiņa iela 34 , MADONA, LV4801, (Paku Skapis Madona Raiņa 34) Rūpniecības iela …" at bounding box center [399, 438] width 337 height 26
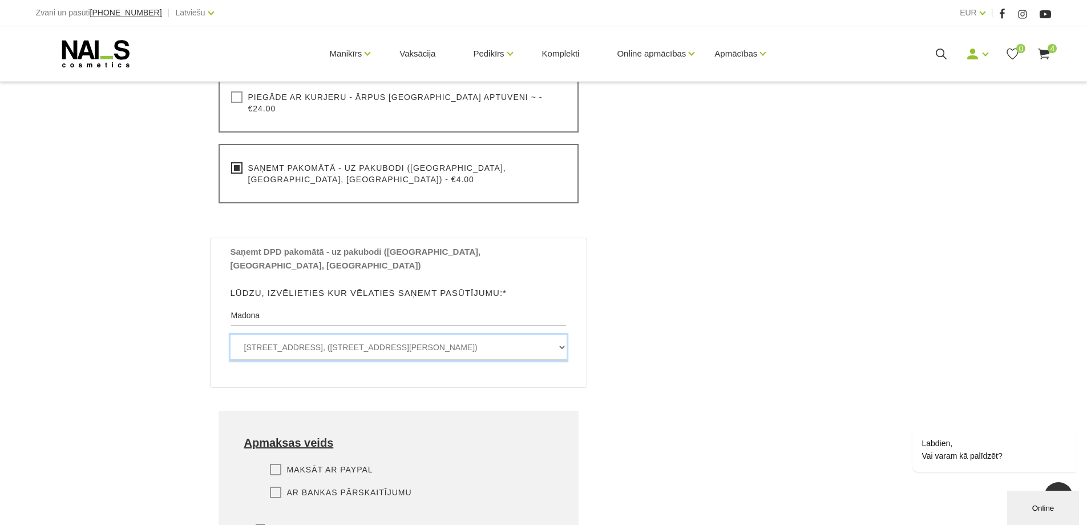
scroll to position [666, 0]
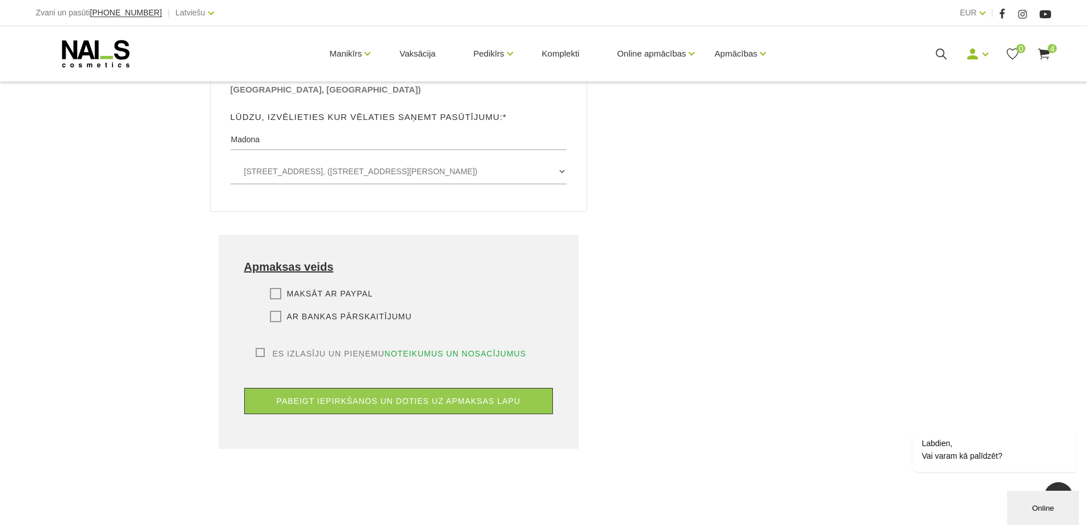
click at [275, 310] on label "Ar bankas pārskaitījumu" at bounding box center [341, 315] width 142 height 11
click at [0, 0] on input "Ar bankas pārskaitījumu" at bounding box center [0, 0] width 0 height 0
click at [259, 348] on label "Es izlasīju un pieņemu noteikumus un nosacījumus" at bounding box center [391, 353] width 271 height 11
click at [0, 0] on input "Es izlasīju un pieņemu noteikumus un nosacījumus" at bounding box center [0, 0] width 0 height 0
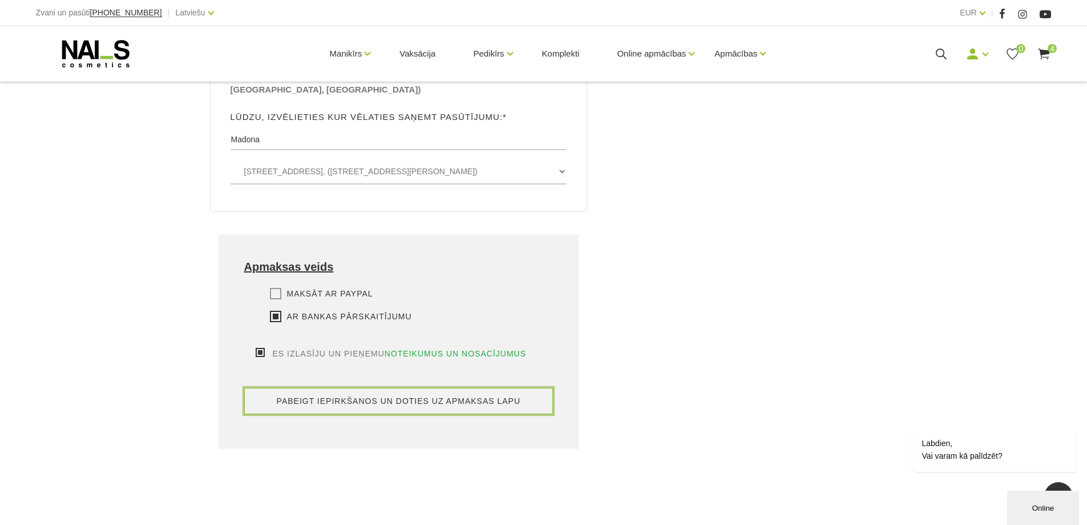
click at [386, 388] on button "pabeigt iepirkšanos un doties uz apmaksas lapu" at bounding box center [398, 401] width 309 height 26
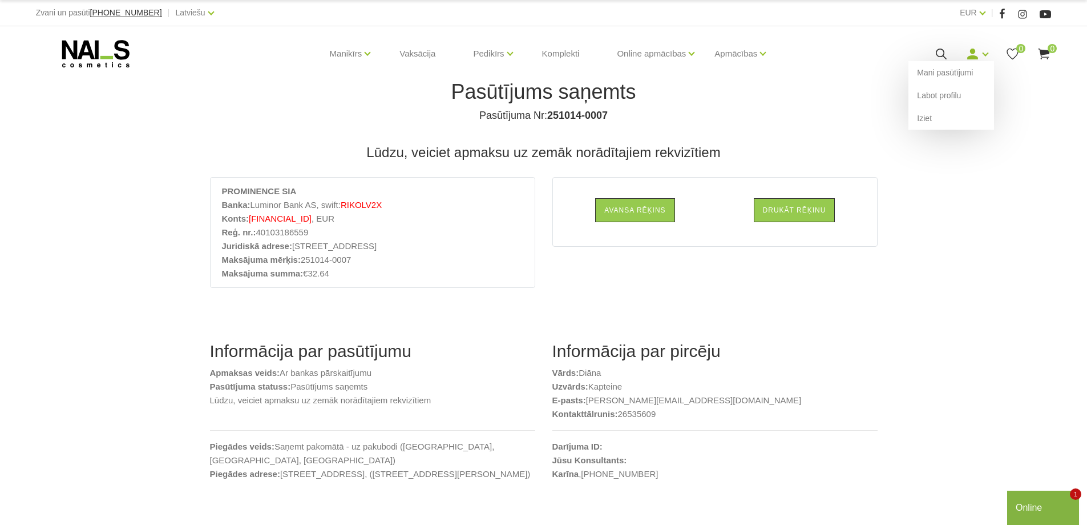
click at [979, 52] on icon at bounding box center [973, 54] width 14 height 14
click at [925, 116] on link "Iziet" at bounding box center [952, 118] width 86 height 23
